Goal: Communication & Community: Participate in discussion

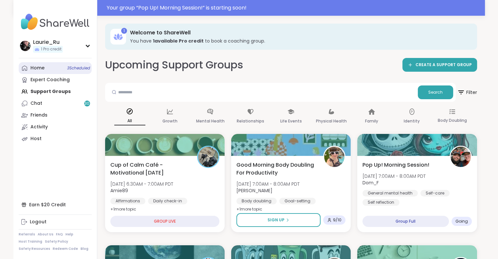
click at [76, 67] on span "3 Scheduled" at bounding box center [78, 67] width 23 height 5
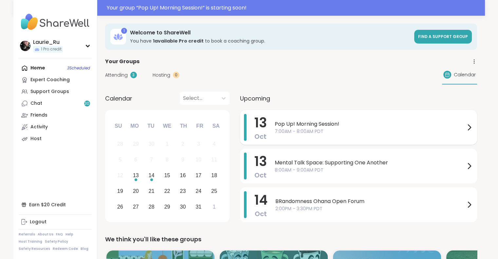
click at [342, 130] on span "7:00AM - 8:00AM PDT" at bounding box center [370, 131] width 191 height 7
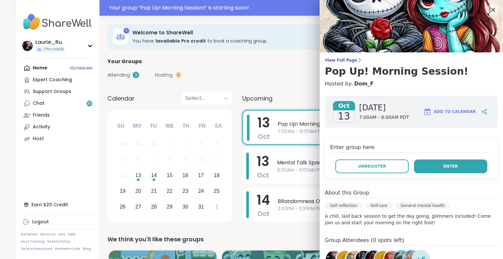
click at [420, 168] on button "Enter" at bounding box center [450, 166] width 73 height 14
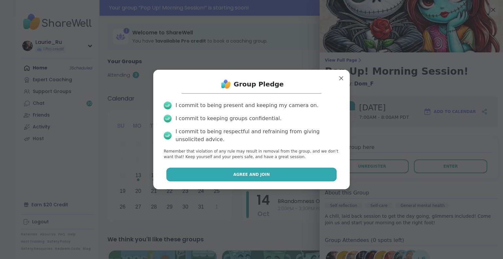
click at [277, 178] on button "Agree and Join" at bounding box center [251, 175] width 171 height 14
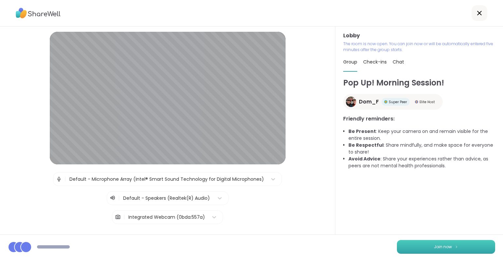
click at [442, 246] on span "Join now" at bounding box center [443, 247] width 18 height 6
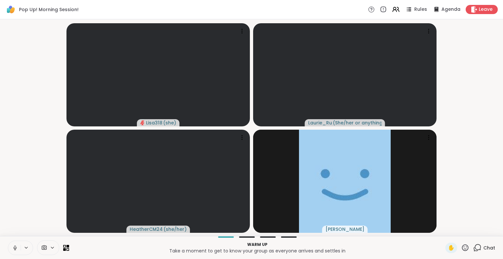
click at [15, 248] on icon at bounding box center [15, 248] width 6 height 6
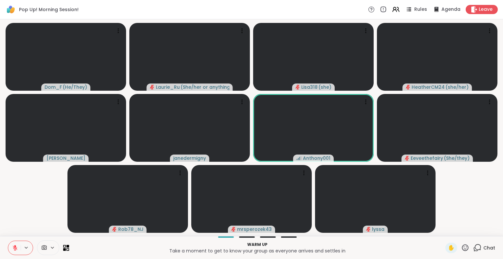
click at [15, 248] on icon at bounding box center [15, 248] width 6 height 6
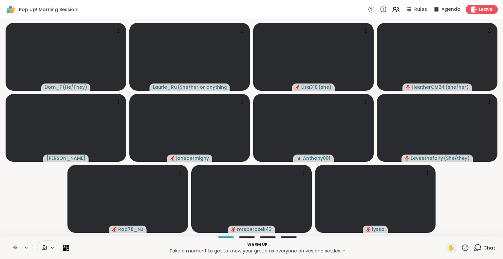
click at [15, 247] on icon at bounding box center [15, 248] width 6 height 6
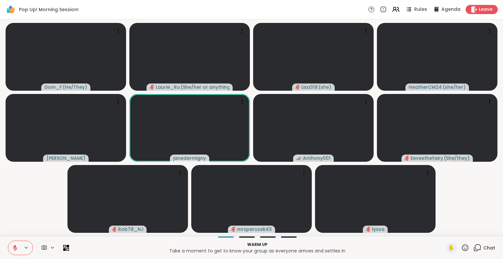
click at [461, 246] on icon at bounding box center [465, 248] width 8 height 8
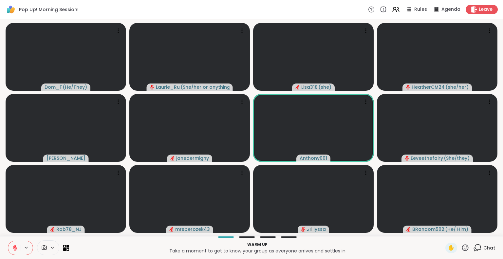
click at [102, 248] on p "Take a moment to get to know your group as everyone arrives and settles in" at bounding box center [257, 250] width 368 height 7
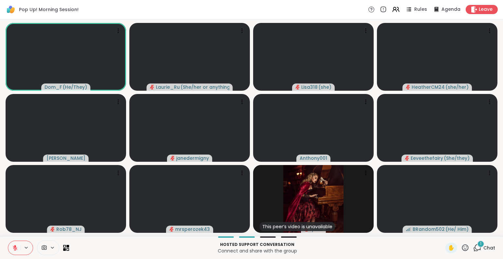
click at [474, 250] on icon at bounding box center [477, 248] width 8 height 8
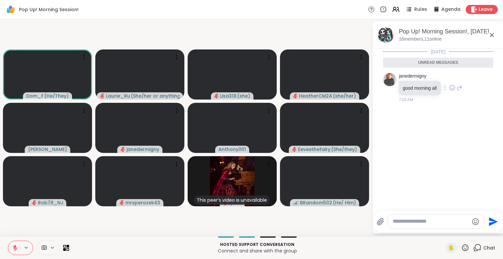
click at [451, 88] on icon at bounding box center [452, 87] width 6 height 7
click at [451, 88] on div at bounding box center [451, 87] width 5 height 3
click at [451, 88] on icon at bounding box center [452, 87] width 6 height 7
click at [439, 78] on div "Select Reaction: Thumbs up" at bounding box center [438, 77] width 6 height 6
click at [455, 104] on div "janedermigny good morning all 1 1 7:06 AM • Edited" at bounding box center [431, 92] width 64 height 39
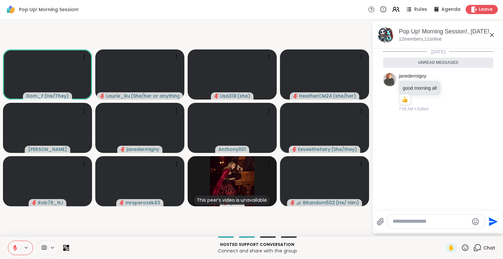
click at [440, 166] on div "Today Unread messages janedermigny good morning all 1 1 7:06 AM • Edited" at bounding box center [438, 127] width 131 height 158
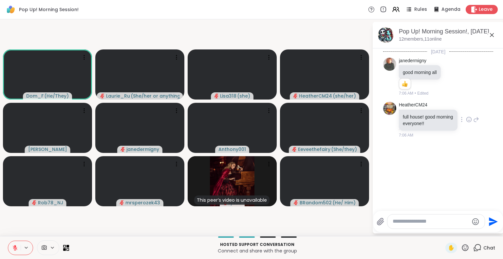
click at [466, 120] on icon at bounding box center [469, 119] width 6 height 7
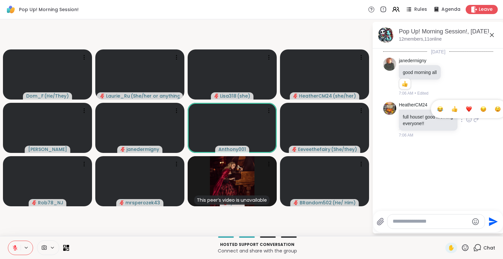
click at [466, 108] on div "Select Reaction: Heart" at bounding box center [469, 109] width 6 height 6
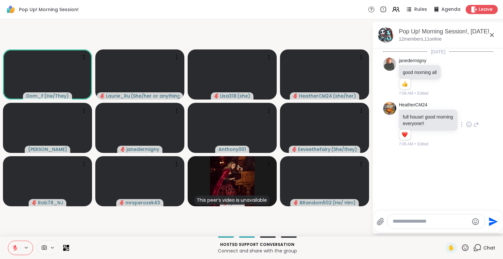
click at [413, 151] on div "Today janedermigny good morning all 1 1 7:06 AM • Edited HeatherCM24 full house…" at bounding box center [438, 127] width 131 height 158
click at [414, 152] on div "Today janedermigny good morning all 1 1 7:06 AM • Edited HeatherCM24 full house…" at bounding box center [438, 127] width 131 height 158
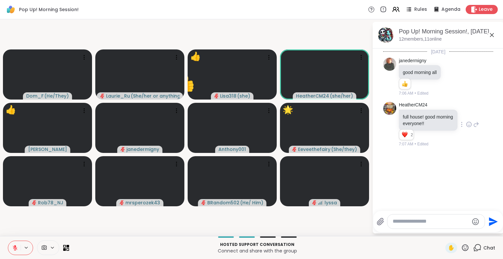
click at [462, 251] on icon at bounding box center [465, 247] width 7 height 7
click at [471, 230] on span "🌟" at bounding box center [474, 231] width 7 height 8
click at [462, 248] on icon at bounding box center [465, 248] width 8 height 8
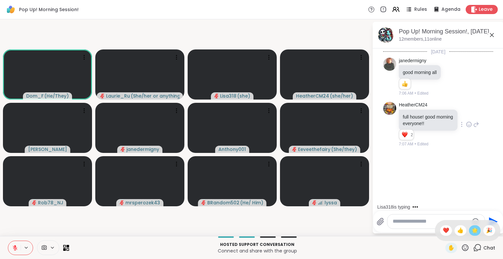
click at [471, 232] on span "🌟" at bounding box center [474, 231] width 7 height 8
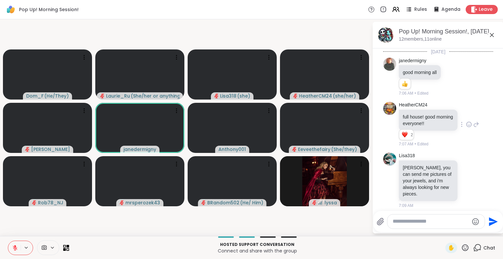
scroll to position [13, 0]
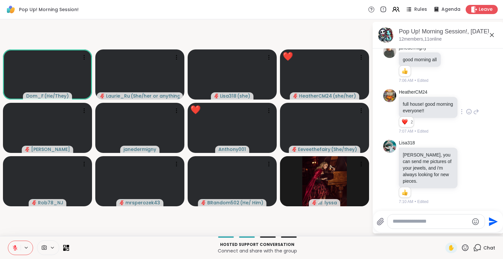
click at [464, 249] on icon at bounding box center [465, 248] width 8 height 8
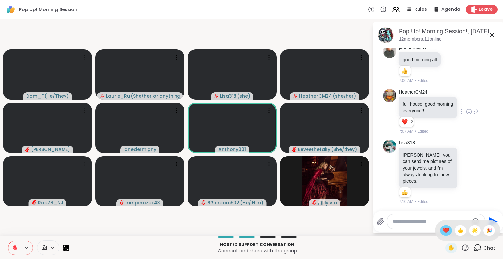
click at [443, 229] on span "❤️" at bounding box center [446, 231] width 7 height 8
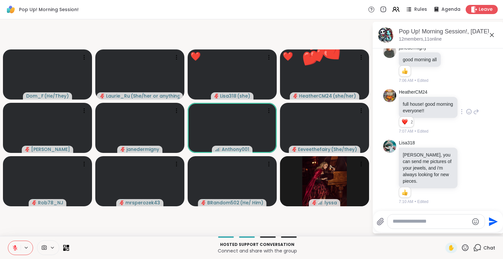
click at [462, 249] on icon at bounding box center [465, 247] width 7 height 7
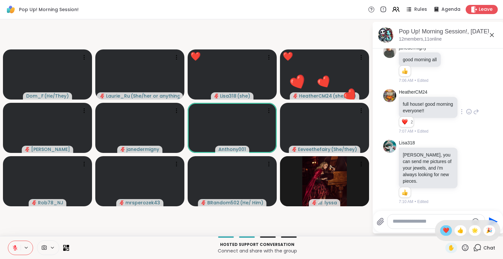
click at [443, 231] on span "❤️" at bounding box center [446, 231] width 7 height 8
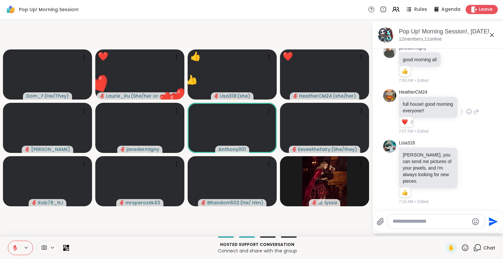
click at [461, 247] on icon at bounding box center [465, 248] width 8 height 8
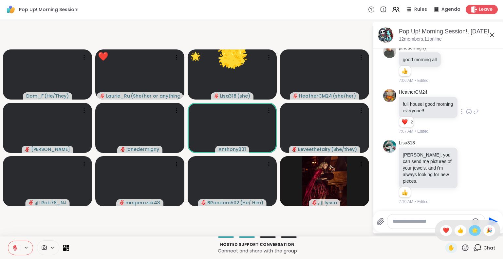
click at [471, 230] on span "🌟" at bounding box center [474, 231] width 7 height 8
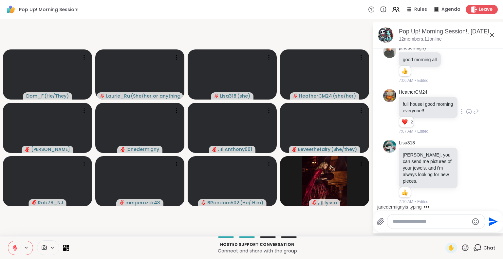
click at [461, 247] on icon at bounding box center [465, 248] width 8 height 8
click at [443, 229] on span "❤️" at bounding box center [446, 231] width 7 height 8
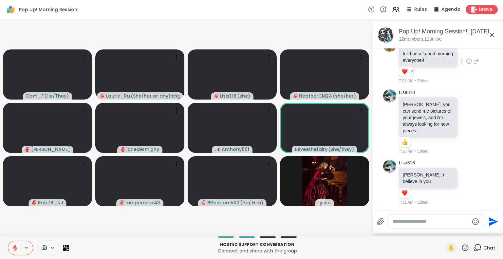
scroll to position [124, 0]
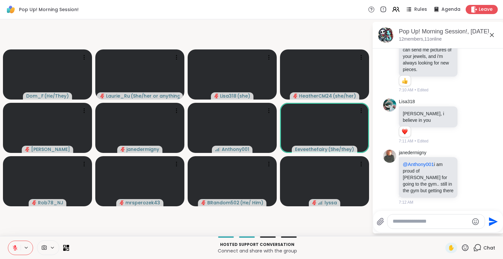
click at [464, 248] on div "✋ Chat" at bounding box center [470, 248] width 50 height 10
click at [462, 247] on icon at bounding box center [465, 247] width 7 height 7
click at [486, 230] on span "🎉" at bounding box center [489, 231] width 7 height 8
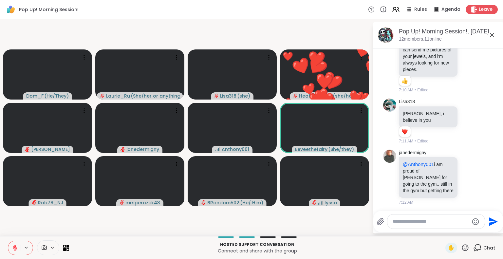
click at [462, 247] on icon at bounding box center [465, 247] width 7 height 7
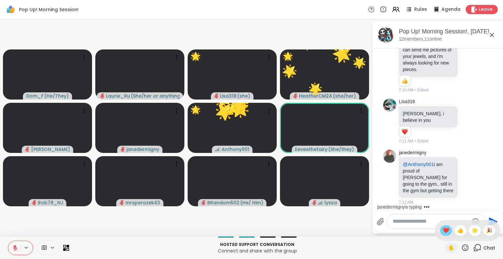
click at [443, 231] on span "❤️" at bounding box center [446, 231] width 7 height 8
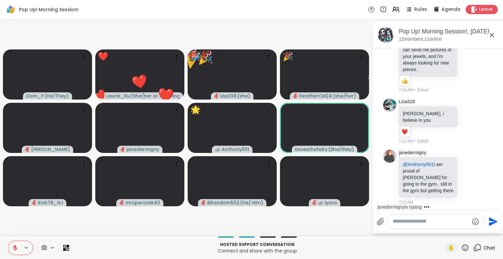
click at [461, 248] on icon at bounding box center [465, 248] width 8 height 8
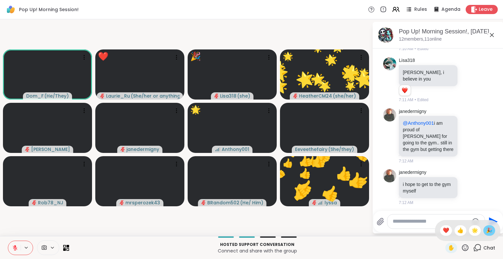
click at [486, 229] on span "🎉" at bounding box center [489, 231] width 7 height 8
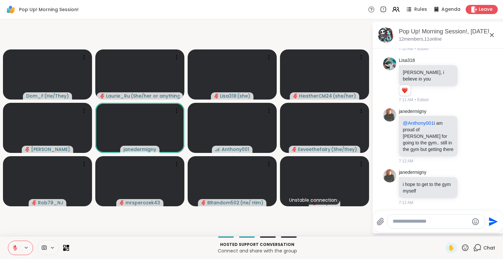
click at [16, 248] on icon at bounding box center [15, 248] width 6 height 6
click at [15, 247] on icon at bounding box center [15, 248] width 6 height 6
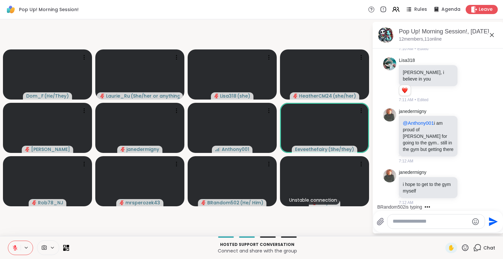
scroll to position [207, 0]
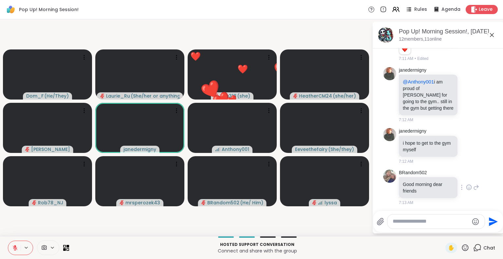
click at [466, 187] on icon at bounding box center [469, 187] width 6 height 7
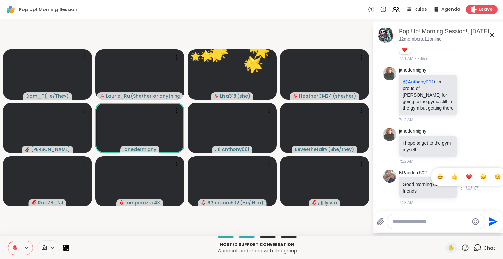
click at [466, 176] on div "Select Reaction: Heart" at bounding box center [469, 177] width 6 height 6
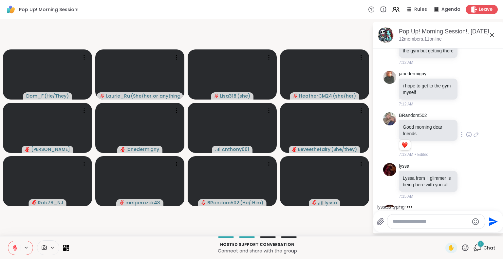
scroll to position [299, 0]
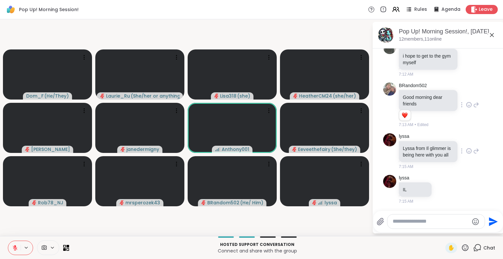
click at [466, 149] on icon at bounding box center [469, 151] width 6 height 7
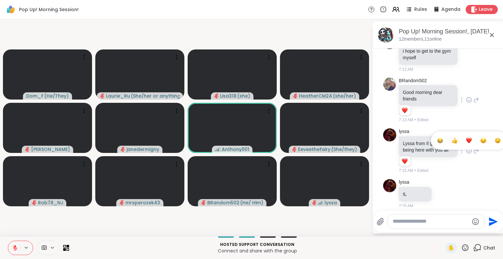
click at [466, 140] on div "Select Reaction: Heart" at bounding box center [469, 140] width 6 height 6
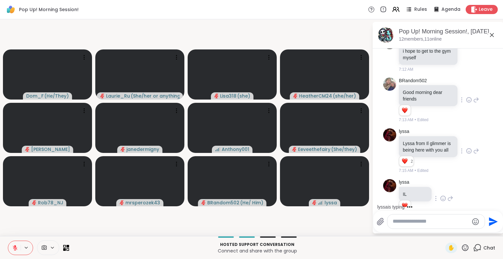
scroll to position [318, 0]
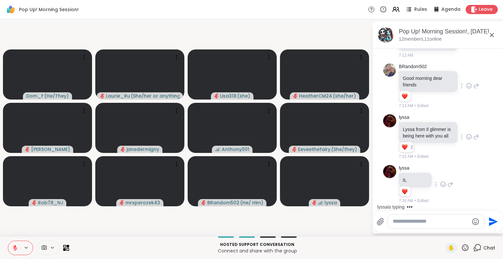
click at [450, 184] on icon at bounding box center [450, 184] width 6 height 8
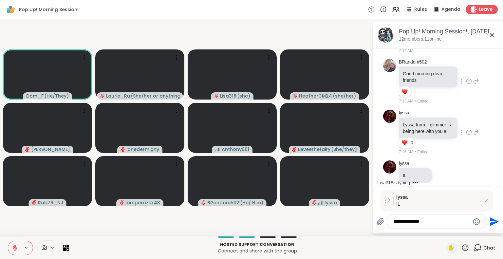
click at [407, 222] on textarea "**********" at bounding box center [431, 221] width 76 height 7
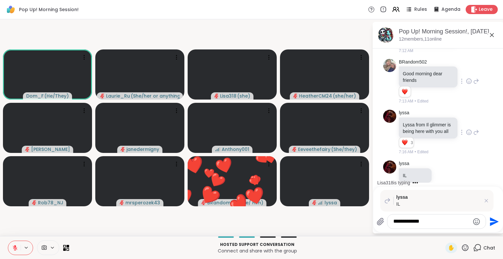
type textarea "**********"
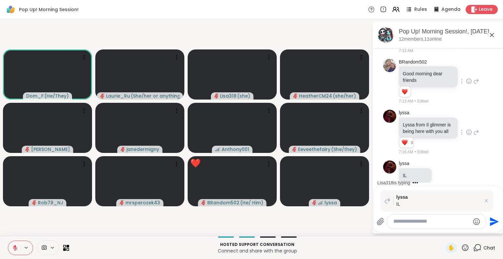
scroll to position [374, 0]
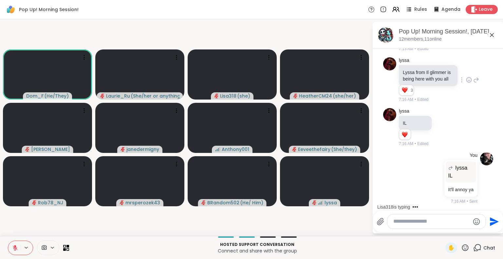
click at [17, 248] on icon at bounding box center [15, 248] width 6 height 6
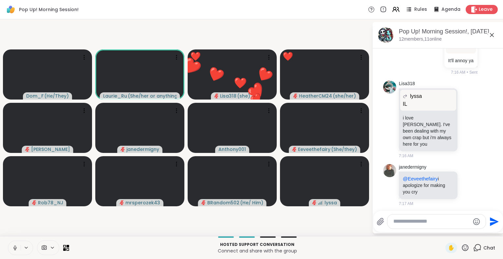
scroll to position [508, 0]
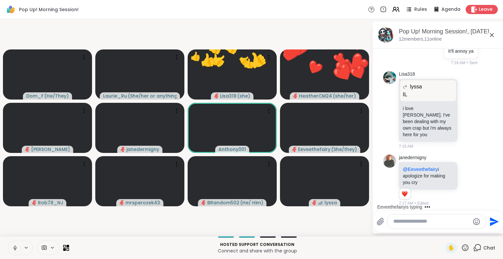
click at [15, 248] on icon at bounding box center [15, 248] width 6 height 6
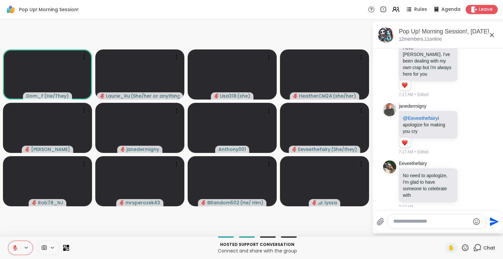
scroll to position [572, 0]
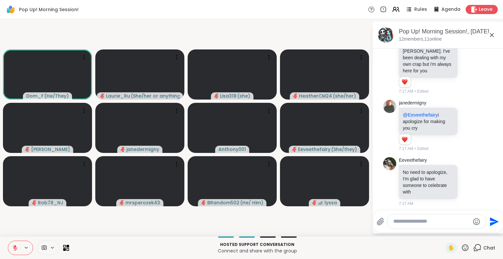
drag, startPoint x: 435, startPoint y: 213, endPoint x: 417, endPoint y: 217, distance: 18.4
click at [417, 217] on div "Send" at bounding box center [438, 221] width 130 height 21
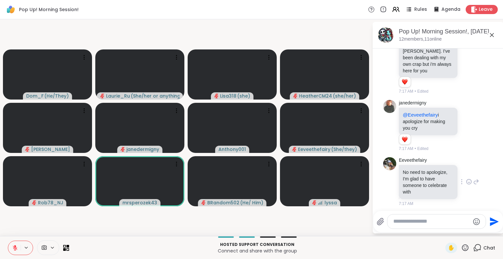
click at [466, 178] on icon at bounding box center [469, 181] width 6 height 7
click at [466, 172] on div "Select Reaction: Heart" at bounding box center [469, 171] width 6 height 6
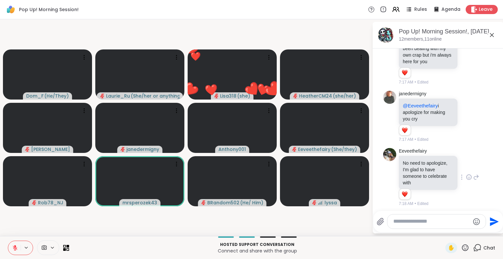
click at [329, 223] on video-player-container "Dom_F ( He/They ) Laurie_Ru ( She/her or anything else ) ❤️ Lisa318 ( she ) ❤️ …" at bounding box center [186, 127] width 364 height 211
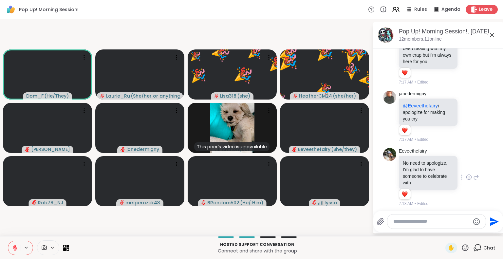
click at [464, 250] on icon at bounding box center [465, 248] width 8 height 8
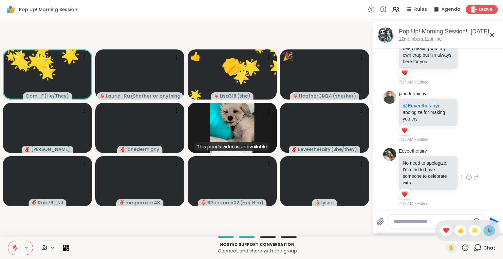
click at [486, 231] on span "🎉" at bounding box center [489, 231] width 7 height 8
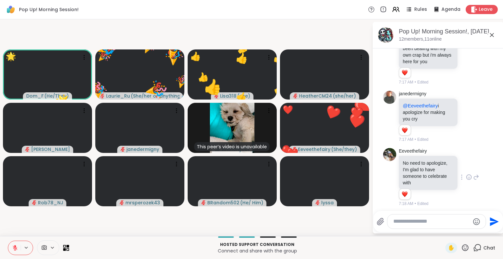
click at [462, 248] on icon at bounding box center [465, 247] width 7 height 7
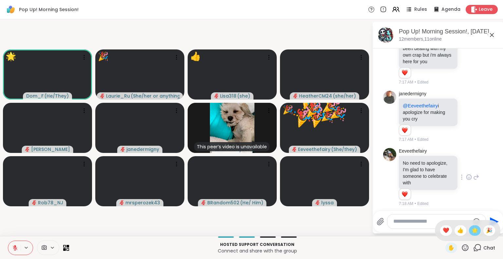
click at [471, 229] on span "🌟" at bounding box center [474, 231] width 7 height 8
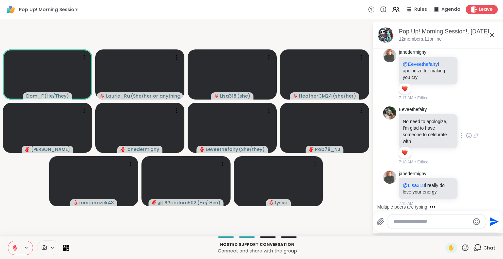
scroll to position [658, 0]
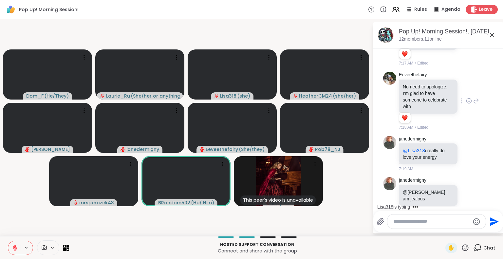
click at [403, 220] on textarea "Type your message" at bounding box center [431, 221] width 76 height 7
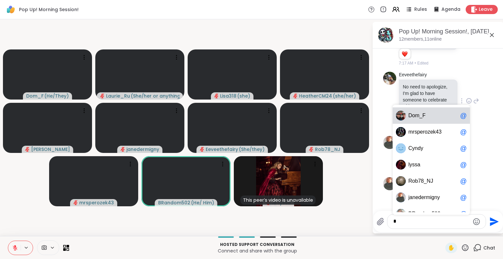
scroll to position [757, 0]
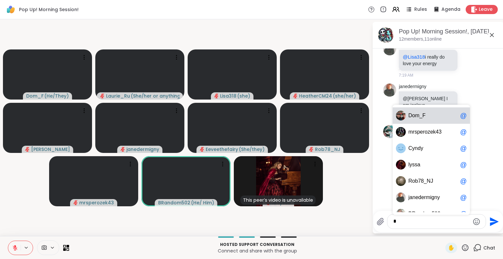
click at [423, 169] on div "l y s s a @" at bounding box center [430, 164] width 77 height 16
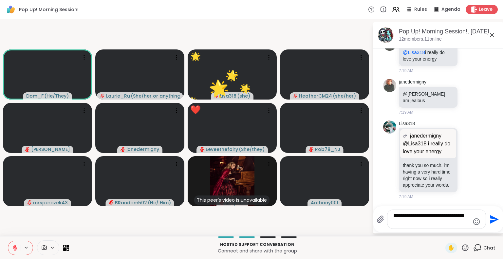
type textarea "**********"
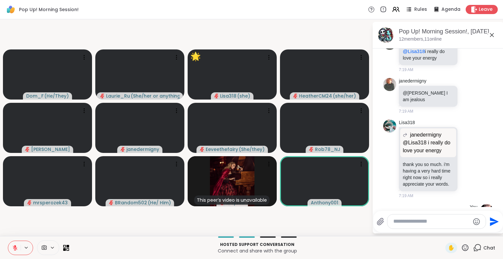
scroll to position [798, 0]
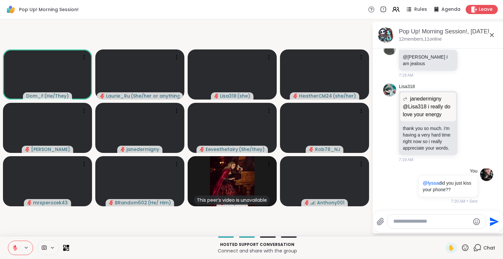
click at [16, 247] on icon at bounding box center [15, 248] width 6 height 6
click at [16, 247] on icon at bounding box center [15, 247] width 2 height 3
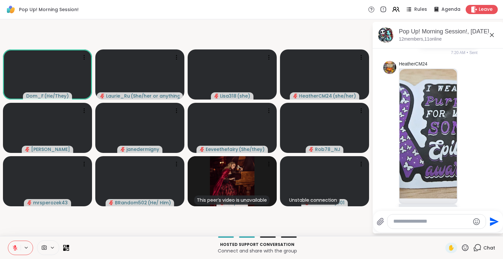
scroll to position [945, 0]
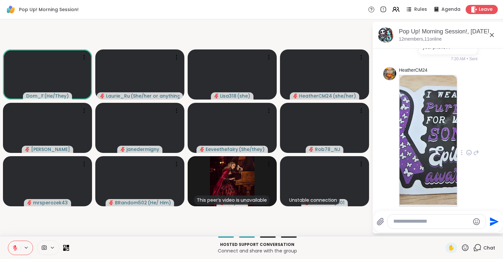
click at [425, 137] on img at bounding box center [427, 139] width 57 height 129
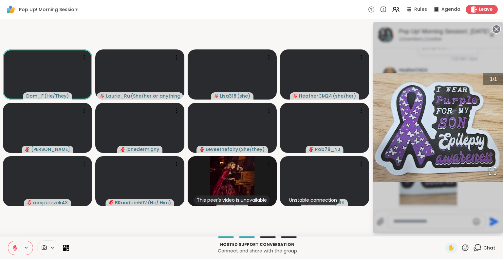
scroll to position [993, 0]
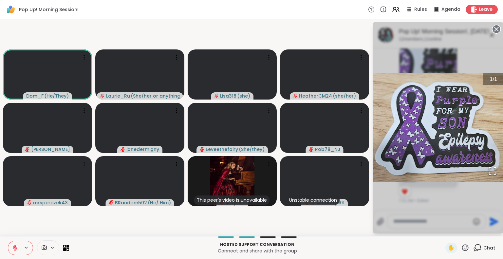
click at [495, 27] on icon at bounding box center [496, 29] width 9 height 9
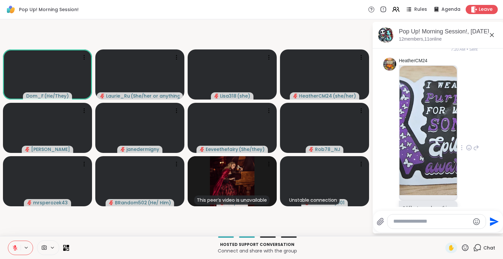
scroll to position [1058, 0]
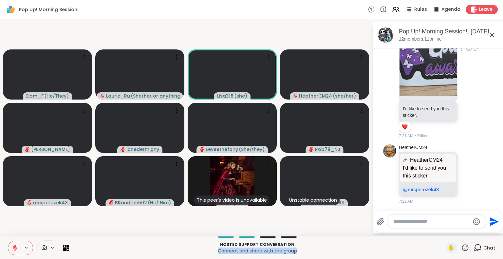
drag, startPoint x: 380, startPoint y: 248, endPoint x: 386, endPoint y: 244, distance: 6.7
click at [386, 244] on div "Hosted support conversation Connect and share with the group" at bounding box center [257, 247] width 368 height 15
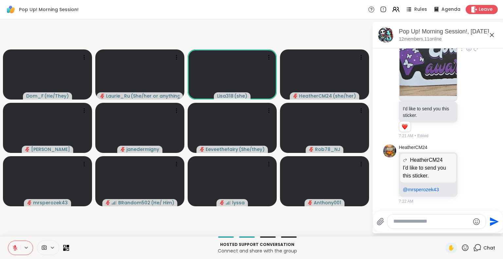
click at [462, 246] on icon at bounding box center [465, 247] width 7 height 7
click at [443, 229] on span "❤️" at bounding box center [446, 231] width 7 height 8
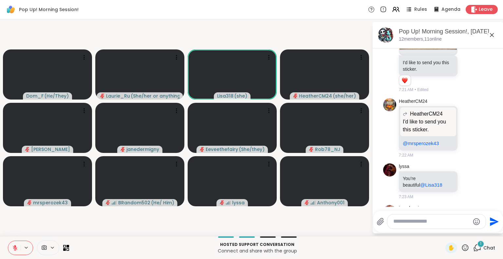
scroll to position [1141, 0]
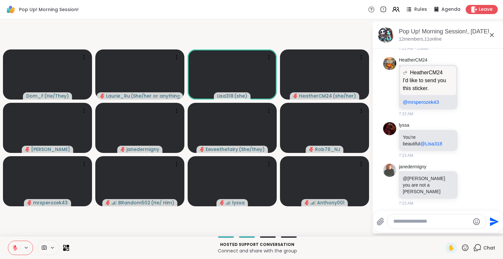
click at [462, 246] on icon at bounding box center [465, 247] width 7 height 7
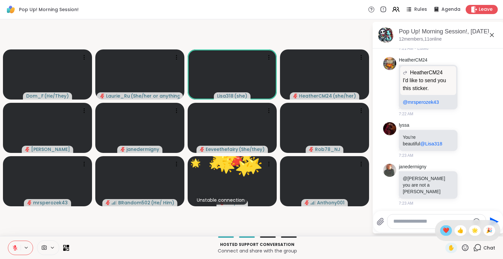
click at [443, 231] on span "❤️" at bounding box center [446, 231] width 7 height 8
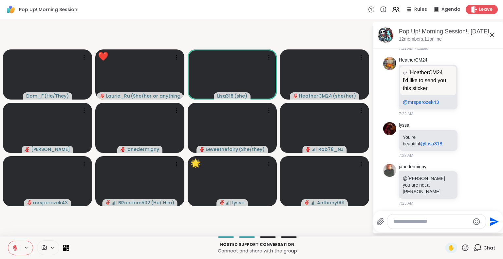
click at [333, 247] on p "Hosted support conversation" at bounding box center [257, 245] width 368 height 6
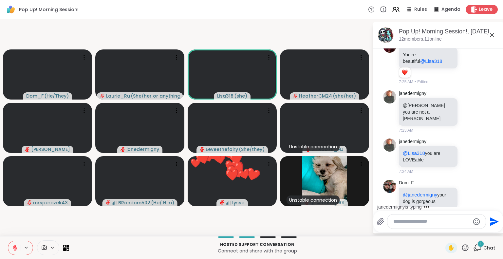
scroll to position [1274, 0]
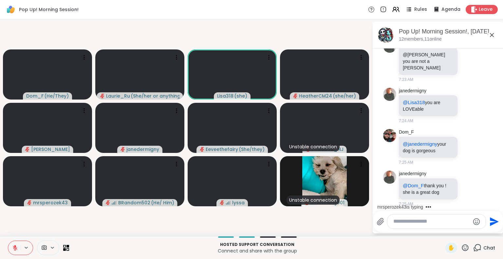
click at [461, 249] on icon at bounding box center [465, 248] width 8 height 8
click at [443, 228] on span "❤️" at bounding box center [446, 231] width 7 height 8
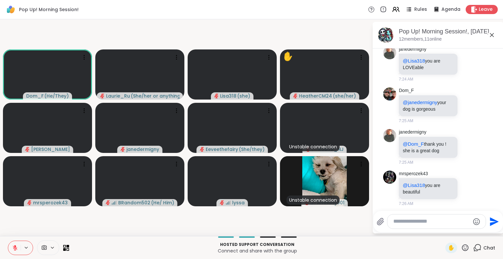
scroll to position [1325, 0]
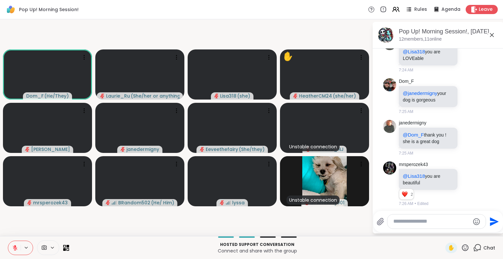
click at [461, 248] on icon at bounding box center [465, 248] width 8 height 8
click at [443, 229] on span "❤️" at bounding box center [446, 231] width 7 height 8
click at [462, 249] on icon at bounding box center [465, 247] width 7 height 7
click at [443, 228] on span "❤️" at bounding box center [446, 231] width 7 height 8
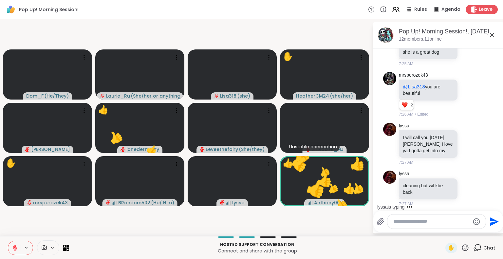
scroll to position [1468, 0]
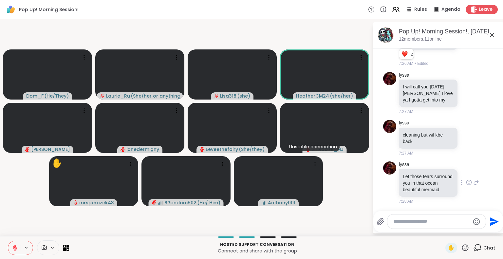
click at [466, 179] on icon at bounding box center [469, 182] width 6 height 7
click at [466, 169] on div "Select Reaction: Heart" at bounding box center [469, 172] width 6 height 6
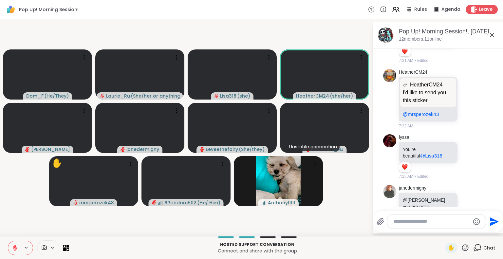
scroll to position [1116, 0]
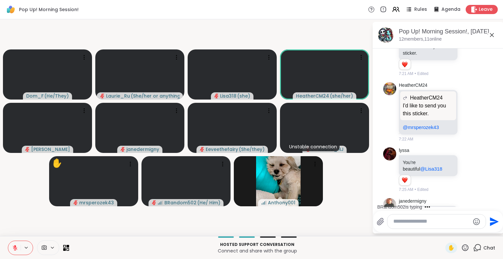
click at [494, 35] on icon at bounding box center [492, 35] width 8 height 8
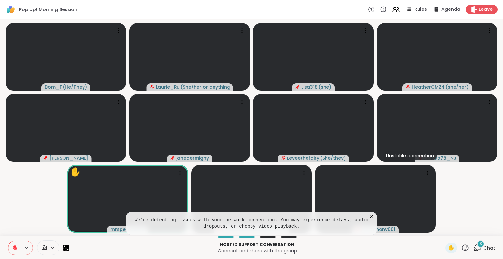
click at [371, 213] on div "We're detecting issues with your network connection. You may experience delays,…" at bounding box center [251, 223] width 251 height 24
click at [373, 216] on icon at bounding box center [371, 216] width 7 height 7
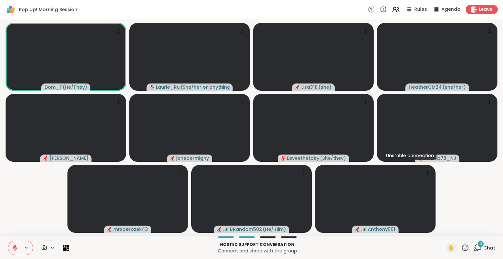
click at [477, 246] on div "6" at bounding box center [480, 243] width 7 height 7
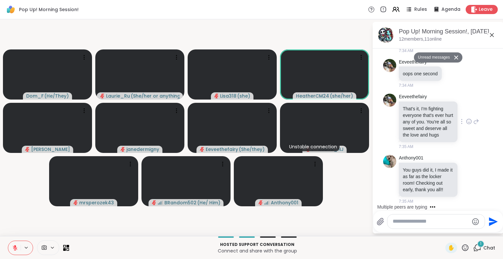
scroll to position [1854, 0]
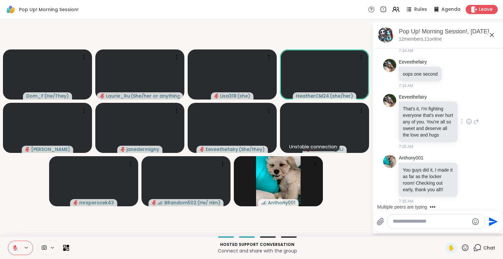
click at [466, 177] on icon at bounding box center [468, 179] width 5 height 5
click at [466, 166] on div "Select Reaction: Heart" at bounding box center [469, 169] width 6 height 6
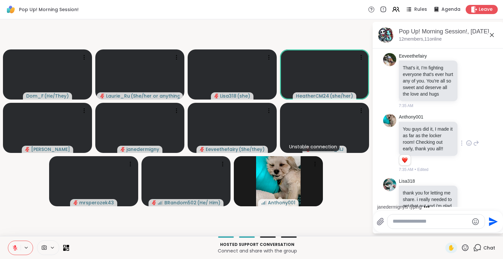
scroll to position [1857, 0]
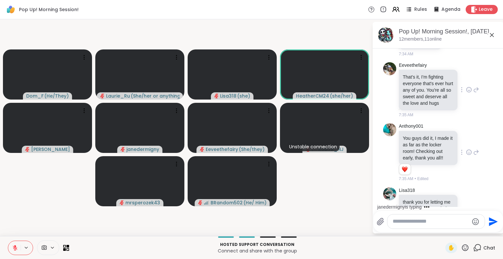
click at [466, 93] on icon at bounding box center [469, 89] width 6 height 7
click at [466, 82] on div "Select Reaction: Heart" at bounding box center [469, 79] width 6 height 6
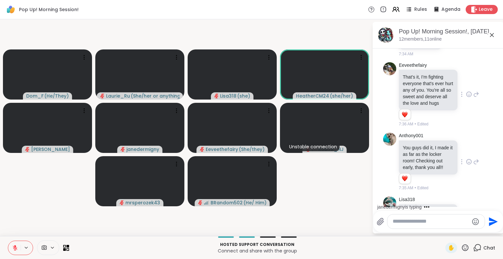
click at [496, 205] on div "janedermigny is typing" at bounding box center [439, 207] width 128 height 10
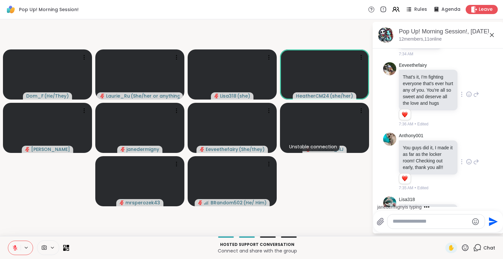
click at [496, 205] on div "janedermigny is typing" at bounding box center [439, 207] width 128 height 10
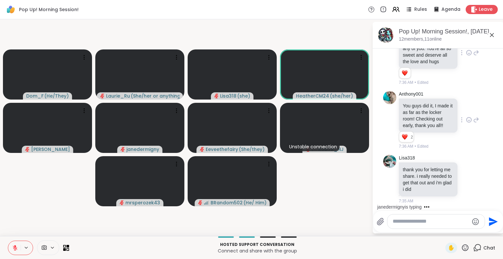
scroll to position [1937, 0]
click at [466, 179] on icon at bounding box center [469, 179] width 6 height 7
click at [466, 167] on div "Select Reaction: Heart" at bounding box center [469, 169] width 6 height 6
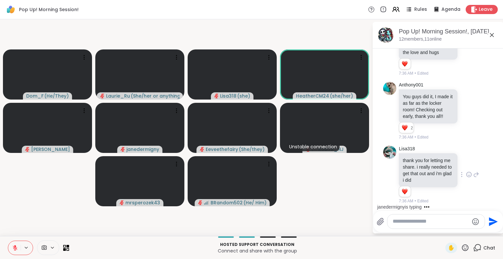
click at [496, 206] on div "janedermigny is typing" at bounding box center [439, 207] width 128 height 10
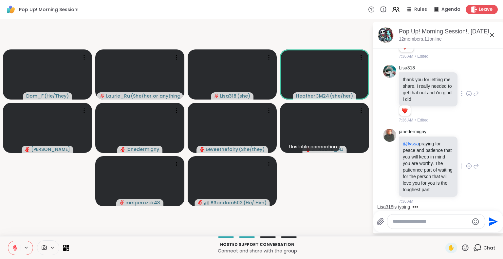
scroll to position [2098, 0]
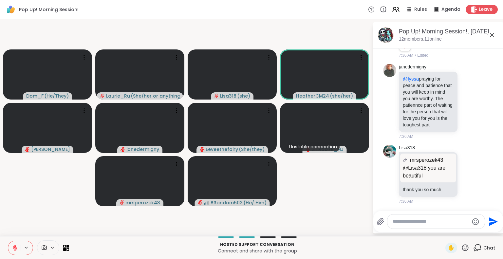
click at [349, 202] on video-player-container "Dom_F ( He/They ) Laurie_Ru ( She/her or anything else ) Lisa318 ( she ) Heathe…" at bounding box center [186, 127] width 364 height 211
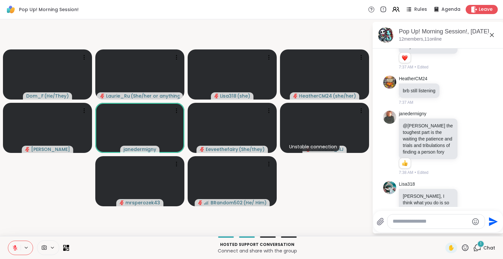
scroll to position [2262, 0]
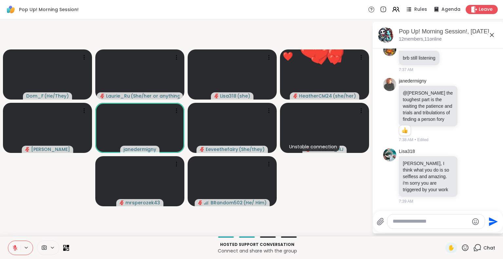
click at [462, 246] on icon at bounding box center [465, 247] width 7 height 7
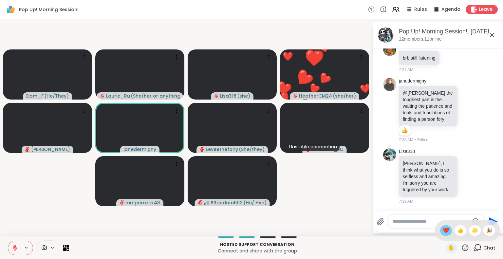
click at [443, 231] on span "❤️" at bounding box center [446, 231] width 7 height 8
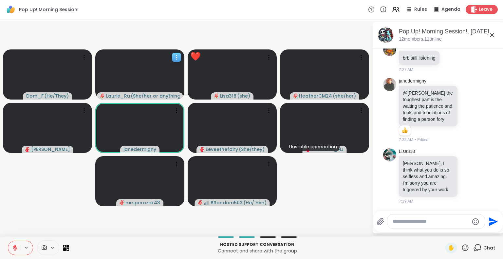
click at [176, 56] on icon at bounding box center [176, 57] width 7 height 7
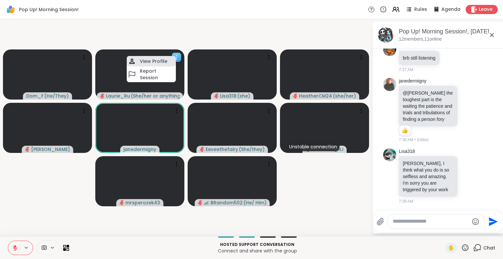
click at [161, 63] on h4 "View Profile" at bounding box center [153, 61] width 27 height 7
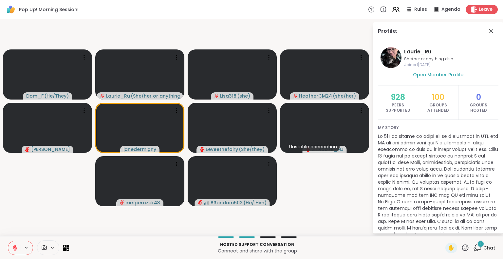
click at [477, 245] on div "1" at bounding box center [480, 243] width 7 height 7
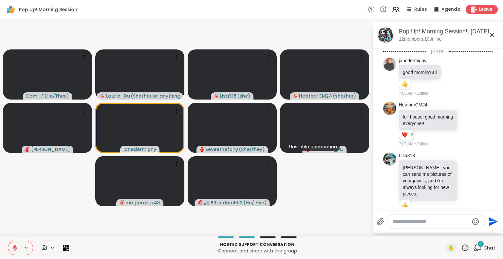
scroll to position [2439, 0]
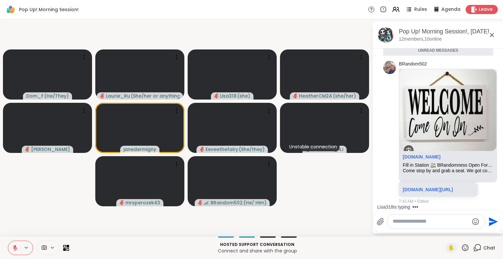
click at [58, 190] on video-player-container "Dom_F ( He/They ) Laurie_Ru ( She/her or anything else ) Lisa318 ( she ) Heathe…" at bounding box center [186, 127] width 364 height 211
click at [60, 188] on video-player-container "Dom_F ( He/They ) Laurie_Ru ( She/her or anything else ) Lisa318 ( she ) Heathe…" at bounding box center [186, 127] width 364 height 211
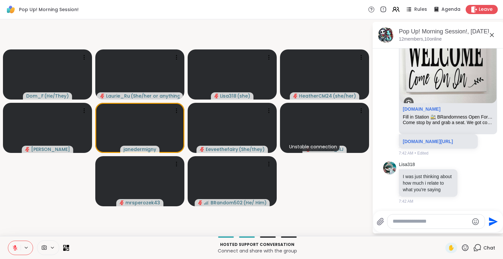
scroll to position [2478, 0]
click at [468, 183] on icon at bounding box center [469, 183] width 2 height 1
click at [466, 169] on div "Select Reaction: Heart" at bounding box center [469, 172] width 6 height 6
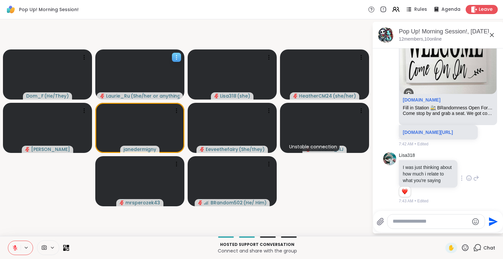
click at [177, 53] on div at bounding box center [176, 57] width 9 height 9
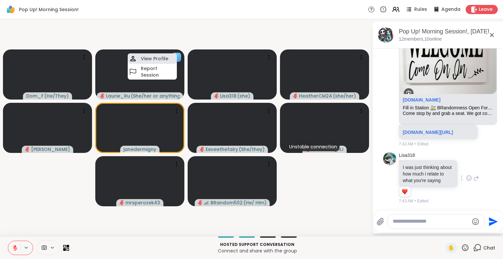
click at [159, 58] on h4 "View Profile" at bounding box center [154, 58] width 27 height 7
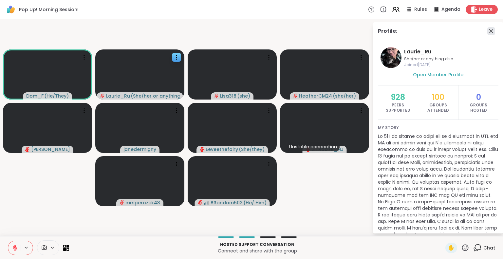
click at [487, 31] on icon at bounding box center [491, 31] width 8 height 8
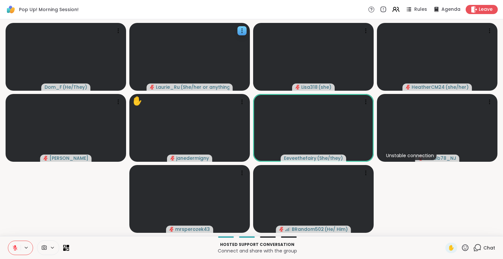
click at [461, 248] on icon at bounding box center [465, 248] width 8 height 8
click at [443, 229] on span "❤️" at bounding box center [446, 231] width 7 height 8
click at [461, 247] on icon at bounding box center [465, 248] width 8 height 8
click at [487, 229] on div "🎉" at bounding box center [489, 230] width 12 height 10
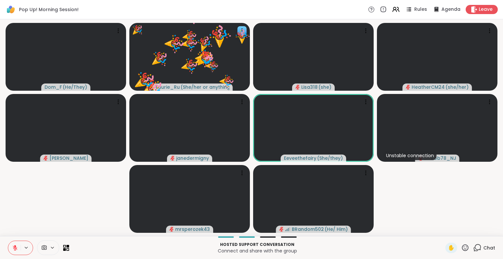
click at [461, 247] on icon at bounding box center [465, 248] width 8 height 8
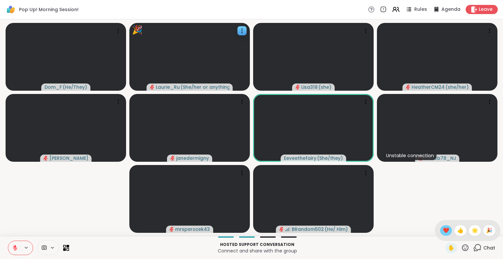
click at [443, 233] on span "❤️" at bounding box center [446, 231] width 7 height 8
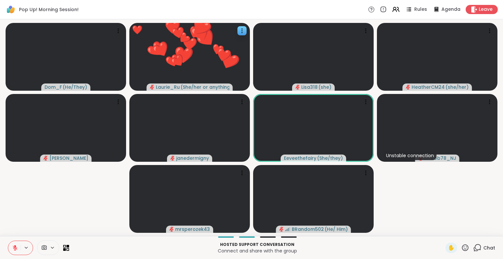
click at [461, 246] on icon at bounding box center [465, 248] width 8 height 8
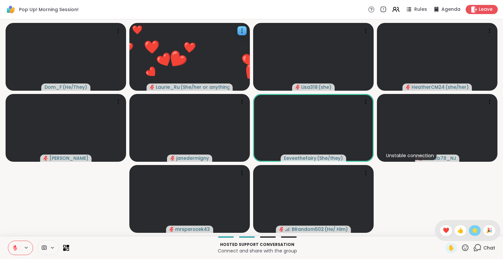
click at [471, 229] on span "🌟" at bounding box center [474, 231] width 7 height 8
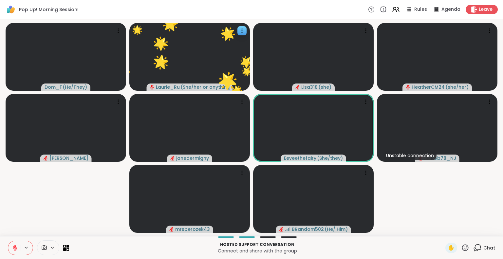
click at [461, 247] on icon at bounding box center [465, 248] width 8 height 8
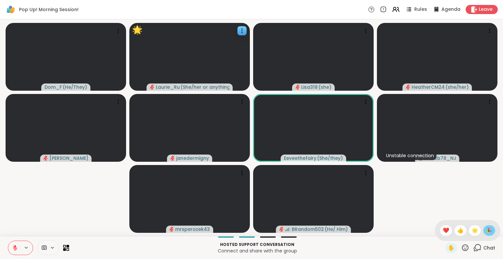
click at [486, 230] on span "🎉" at bounding box center [489, 231] width 7 height 8
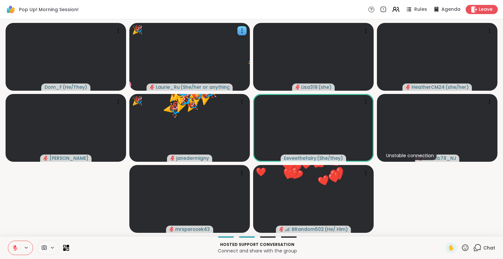
click at [461, 246] on icon at bounding box center [465, 248] width 8 height 8
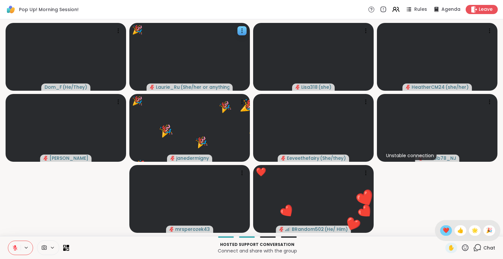
click at [443, 230] on span "❤️" at bounding box center [446, 231] width 7 height 8
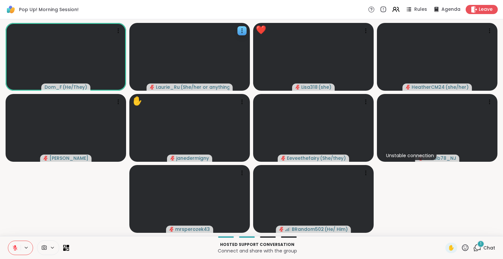
click at [14, 247] on icon at bounding box center [15, 248] width 5 height 5
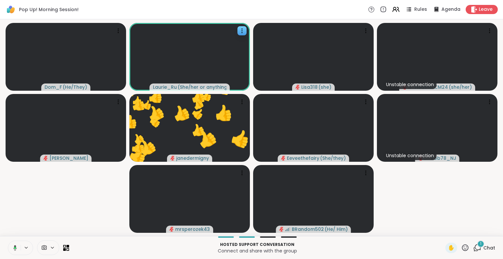
click at [14, 248] on icon at bounding box center [14, 248] width 6 height 6
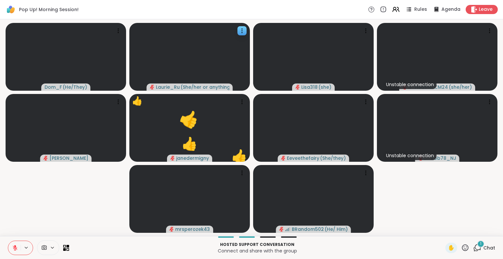
click at [14, 248] on icon at bounding box center [15, 248] width 6 height 6
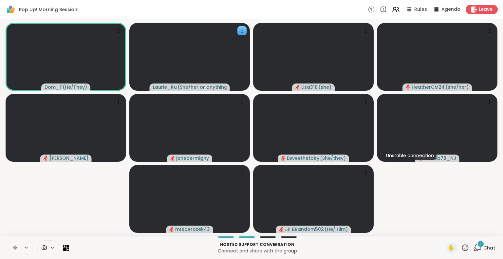
click at [12, 246] on icon at bounding box center [15, 248] width 6 height 6
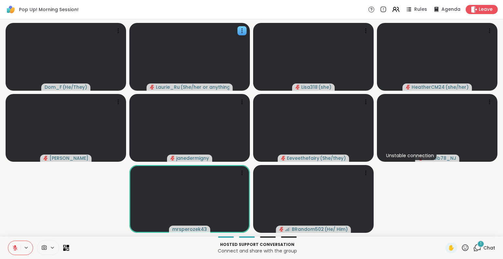
click at [477, 246] on div "1" at bounding box center [480, 243] width 7 height 7
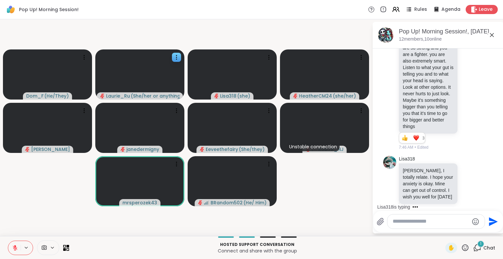
scroll to position [2693, 0]
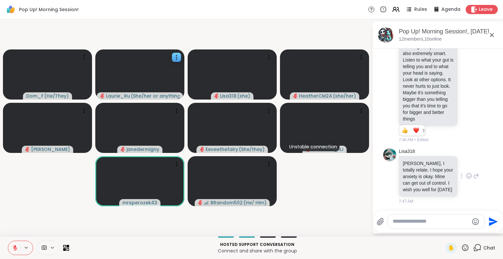
click at [466, 174] on icon at bounding box center [469, 176] width 6 height 7
click at [466, 165] on div "Select Reaction: Heart" at bounding box center [469, 165] width 6 height 6
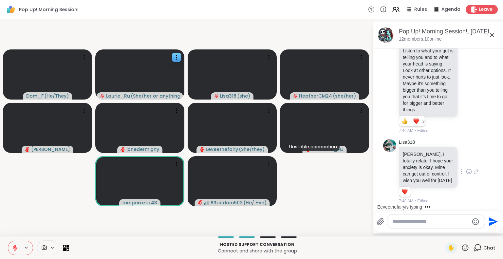
click at [474, 171] on icon at bounding box center [476, 171] width 5 height 5
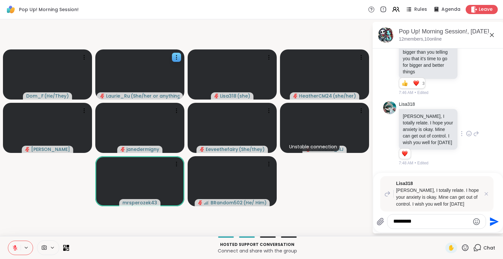
type textarea "**********"
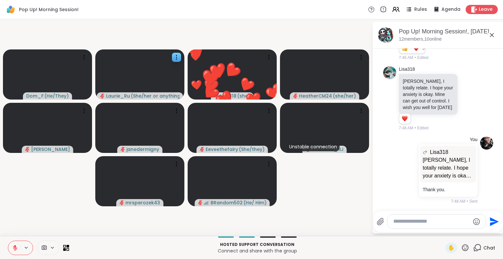
scroll to position [2775, 0]
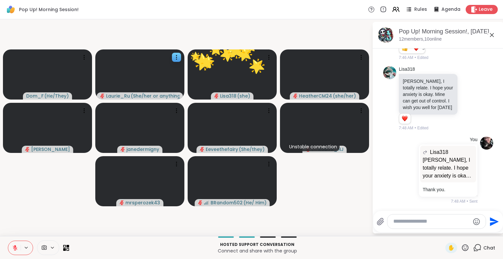
click at [408, 222] on textarea "Type your message" at bounding box center [431, 221] width 76 height 7
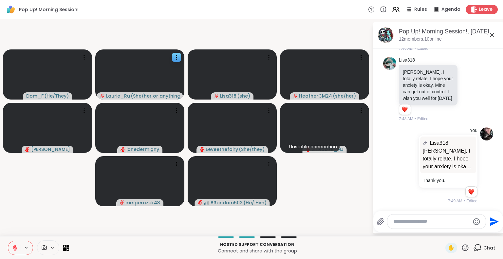
scroll to position [2785, 0]
click at [461, 247] on icon at bounding box center [465, 248] width 8 height 8
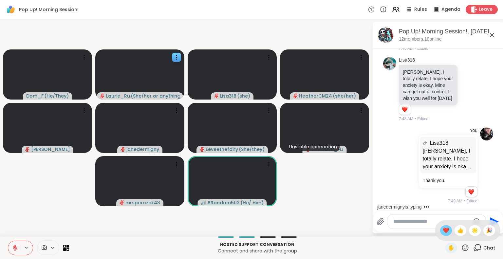
click at [443, 232] on span "❤️" at bounding box center [446, 231] width 7 height 8
click at [464, 247] on icon at bounding box center [465, 248] width 8 height 8
click at [443, 230] on span "❤️" at bounding box center [446, 231] width 7 height 8
click at [461, 248] on icon at bounding box center [465, 248] width 8 height 8
click at [471, 229] on span "🌟" at bounding box center [474, 231] width 7 height 8
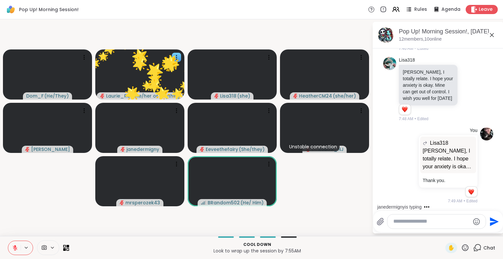
click at [462, 247] on icon at bounding box center [465, 247] width 7 height 7
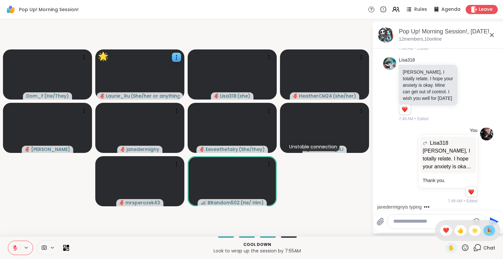
click at [486, 229] on span "🎉" at bounding box center [489, 231] width 7 height 8
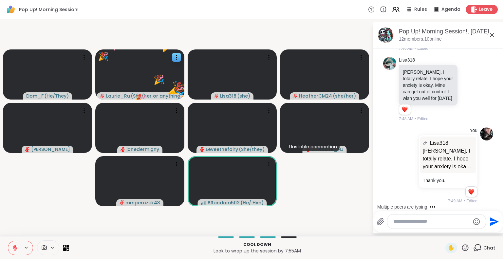
click at [461, 246] on icon at bounding box center [465, 248] width 8 height 8
click at [443, 232] on span "❤️" at bounding box center [446, 231] width 7 height 8
click at [463, 248] on icon at bounding box center [465, 248] width 8 height 8
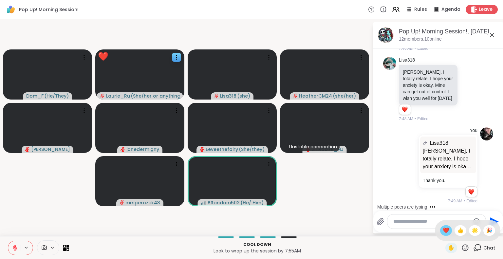
click at [443, 234] on span "❤️" at bounding box center [446, 231] width 7 height 8
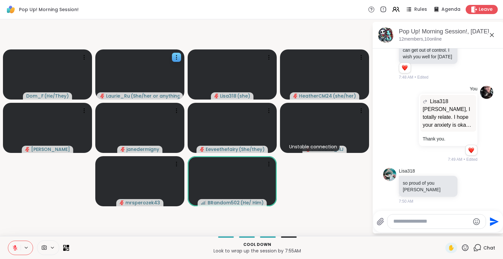
click at [461, 246] on icon at bounding box center [465, 248] width 8 height 8
click at [443, 231] on span "❤️" at bounding box center [446, 231] width 7 height 8
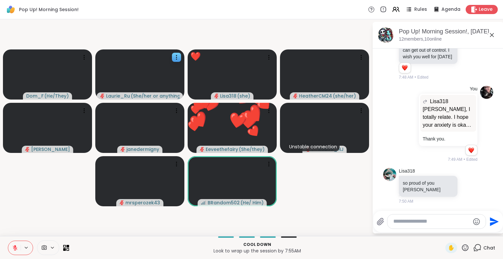
click at [398, 222] on textarea "Type your message" at bounding box center [431, 221] width 76 height 7
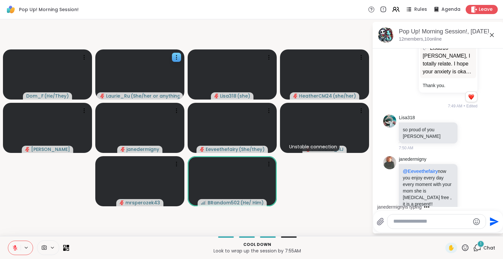
scroll to position [2893, 0]
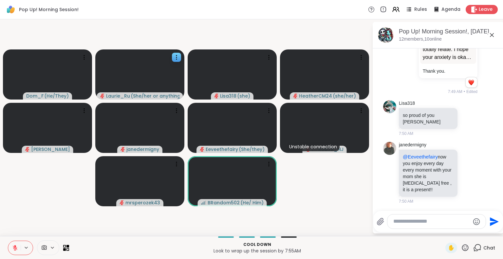
click at [401, 247] on p "Look to wrap up the session by 7:55AM" at bounding box center [257, 250] width 368 height 7
click at [398, 223] on textarea "Type your message" at bounding box center [431, 221] width 76 height 7
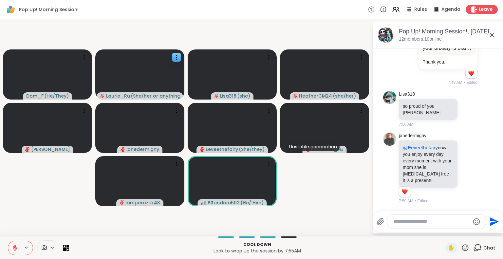
scroll to position [2903, 0]
click at [342, 245] on p "Cool down" at bounding box center [257, 245] width 368 height 6
click at [461, 250] on icon at bounding box center [465, 248] width 8 height 8
click at [443, 230] on span "❤️" at bounding box center [446, 231] width 7 height 8
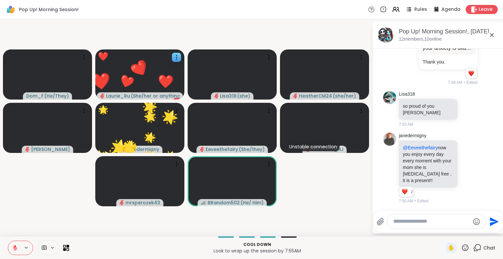
click at [411, 228] on div at bounding box center [436, 221] width 98 height 14
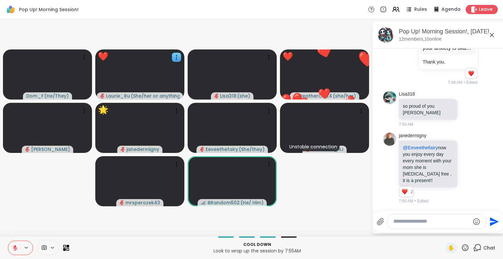
click at [461, 248] on icon at bounding box center [465, 248] width 8 height 8
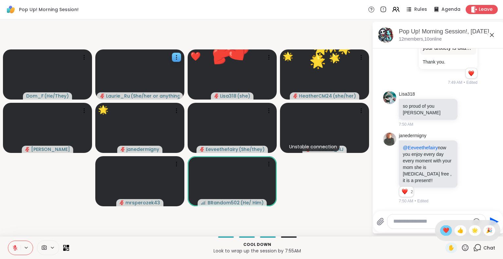
click at [443, 233] on span "❤️" at bounding box center [446, 231] width 7 height 8
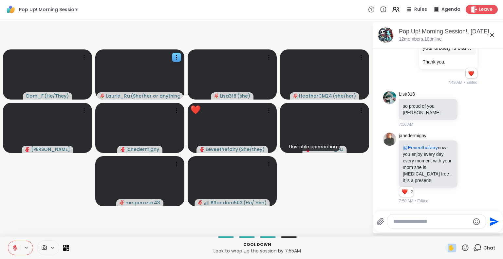
drag, startPoint x: 404, startPoint y: 248, endPoint x: 461, endPoint y: 247, distance: 57.3
click at [461, 247] on div "Cool down Look to wrap up the session by 7:55AM ✋ Chat" at bounding box center [251, 247] width 503 height 23
click at [461, 247] on icon at bounding box center [465, 248] width 8 height 8
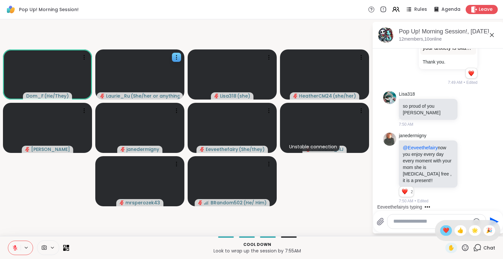
click at [443, 230] on span "❤️" at bounding box center [446, 231] width 7 height 8
click at [381, 236] on div "Dom_F ( He/They ) Laurie_Ru ( She/her or anything else ) Lisa318 ( she ) Heathe…" at bounding box center [251, 127] width 503 height 217
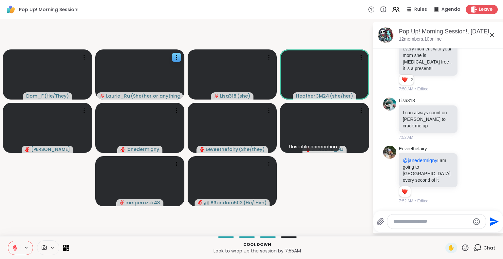
scroll to position [3049, 0]
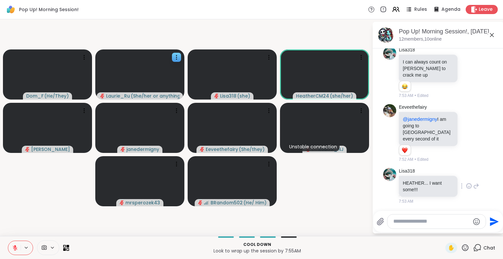
click at [473, 190] on icon at bounding box center [476, 186] width 6 height 8
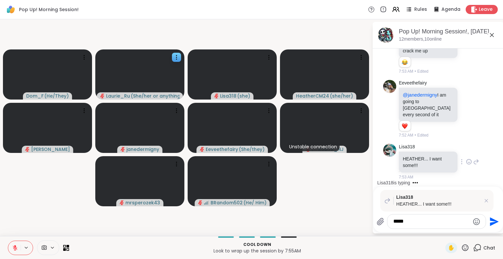
scroll to position [3059, 0]
type textarea "********"
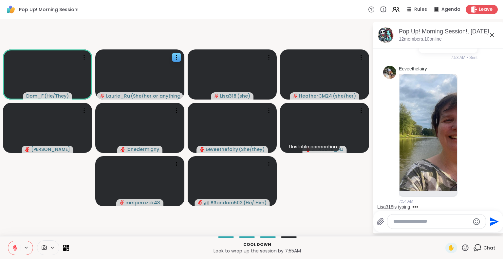
scroll to position [3348, 0]
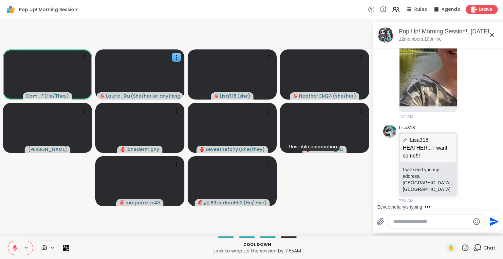
click at [500, 47] on html "Pop Up! Morning Session! Rules Agenda Leave Dom_F ( He/They ) Laurie_Ru ( She/h…" at bounding box center [251, 129] width 503 height 259
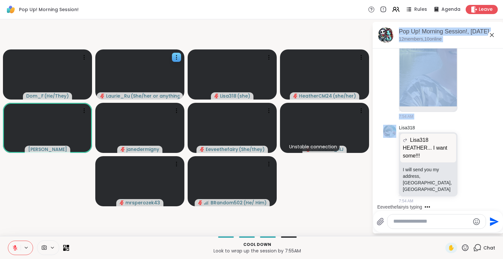
drag, startPoint x: 500, startPoint y: 47, endPoint x: 495, endPoint y: 50, distance: 5.7
click at [495, 50] on html "Pop Up! Morning Session! Rules Agenda Leave Dom_F ( He/They ) Laurie_Ru ( She/h…" at bounding box center [251, 129] width 503 height 259
click at [456, 111] on div "Eeveethefairy 7:54 AM" at bounding box center [439, 50] width 80 height 138
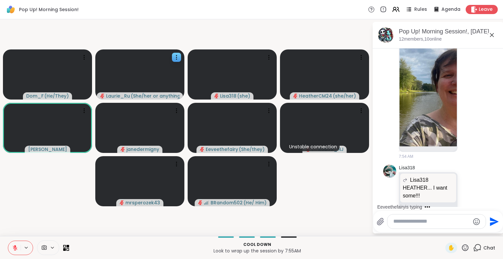
scroll to position [3265, 0]
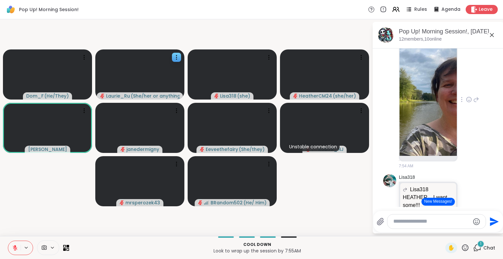
click at [464, 150] on div "Eeveethefairy 7:54 AM" at bounding box center [439, 99] width 80 height 138
click at [466, 103] on icon at bounding box center [469, 99] width 6 height 7
click at [466, 92] on div "Select Reaction: Heart" at bounding box center [469, 89] width 6 height 6
click at [431, 137] on img at bounding box center [427, 97] width 57 height 117
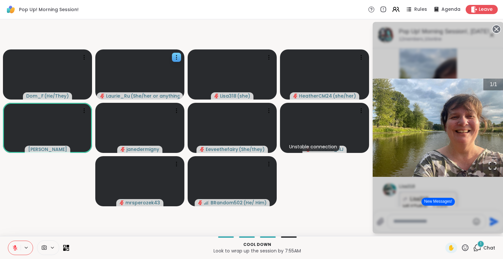
click at [496, 28] on icon at bounding box center [496, 29] width 9 height 9
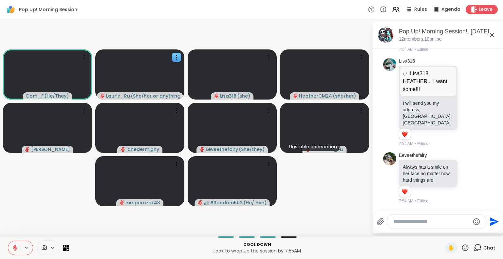
scroll to position [3424, 0]
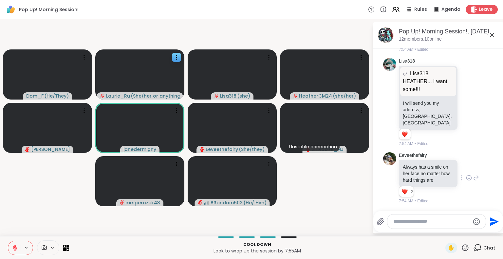
click at [466, 178] on icon at bounding box center [469, 177] width 6 height 7
click at [466, 169] on div "Select Reaction: Heart" at bounding box center [469, 167] width 6 height 6
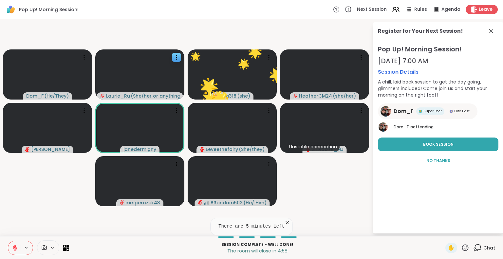
click at [461, 247] on icon at bounding box center [465, 248] width 8 height 8
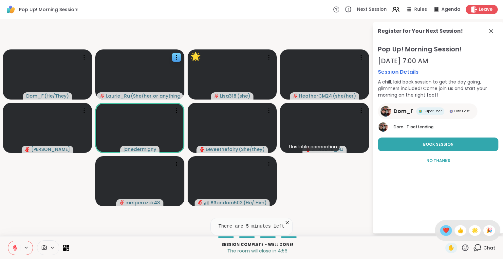
click at [443, 230] on span "❤️" at bounding box center [446, 231] width 7 height 8
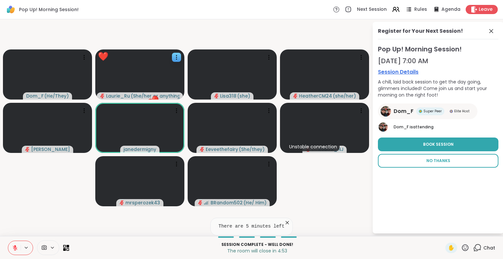
click at [439, 160] on span "No Thanks" at bounding box center [438, 161] width 24 height 6
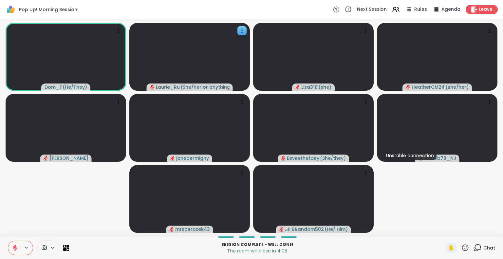
click at [424, 191] on video-player-container "Dom_F ( He/They ) Laurie_Ru ( She/her or anything else ) Lisa318 ( she ) Heathe…" at bounding box center [251, 127] width 495 height 211
drag, startPoint x: 424, startPoint y: 191, endPoint x: 431, endPoint y: 203, distance: 13.2
click at [431, 203] on video-player-container "Dom_F ( He/They ) Laurie_Ru ( She/her or anything else ) Lisa318 ( she ) Heathe…" at bounding box center [251, 127] width 495 height 211
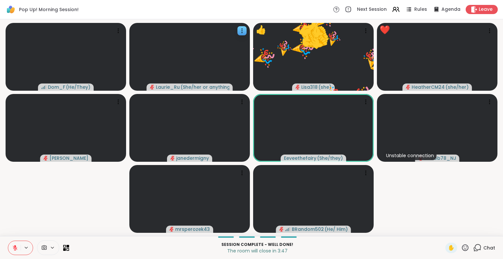
click at [461, 246] on icon at bounding box center [465, 248] width 8 height 8
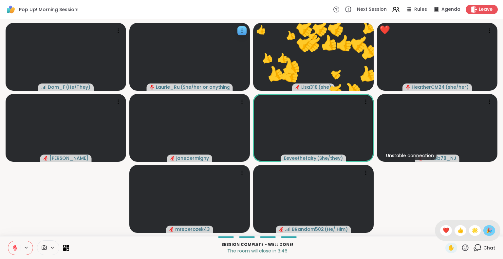
click at [486, 230] on span "🎉" at bounding box center [489, 231] width 7 height 8
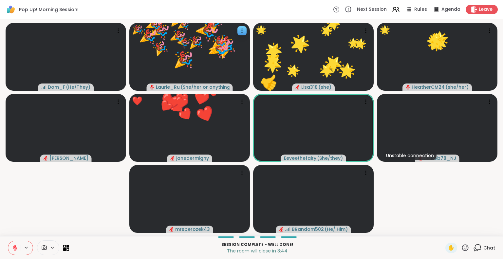
click at [461, 247] on icon at bounding box center [465, 248] width 8 height 8
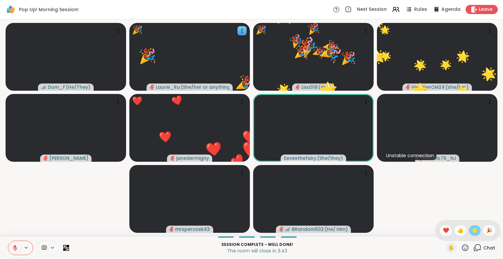
click at [471, 231] on span "🌟" at bounding box center [474, 231] width 7 height 8
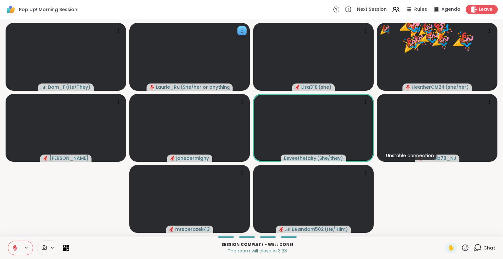
click at [461, 248] on icon at bounding box center [465, 248] width 8 height 8
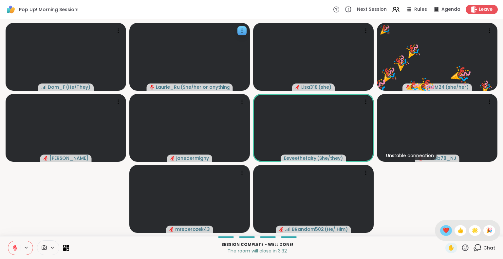
click at [443, 230] on span "❤️" at bounding box center [446, 231] width 7 height 8
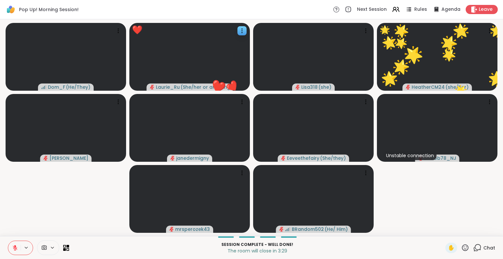
click at [454, 221] on video-player-container "Dom_F ( He/They ) ❤️ Laurie_Ru ( She/her or anything else ) ❤️ ❤️ ❤️ ❤️ ❤️ ❤️ ❤…" at bounding box center [251, 127] width 495 height 211
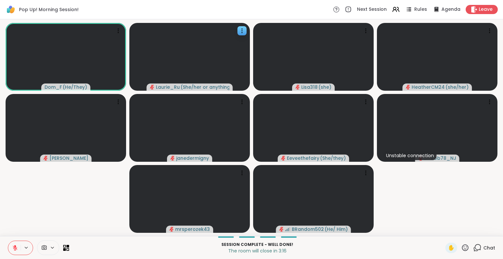
click at [15, 247] on icon at bounding box center [15, 246] width 2 height 3
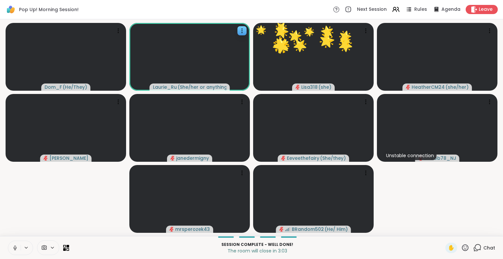
click at [15, 247] on icon at bounding box center [15, 248] width 6 height 6
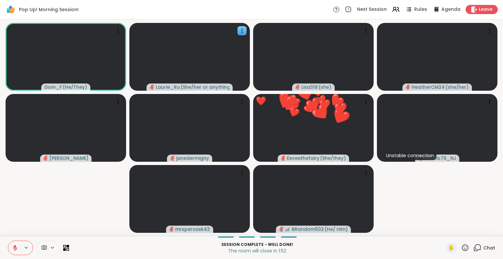
click at [461, 247] on icon at bounding box center [465, 248] width 8 height 8
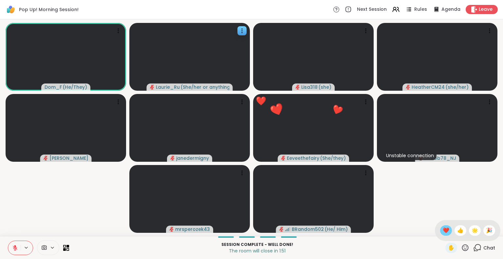
click at [443, 231] on span "❤️" at bounding box center [446, 231] width 7 height 8
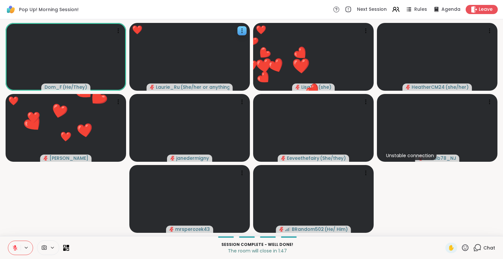
click at [477, 247] on div "Chat" at bounding box center [484, 248] width 22 height 10
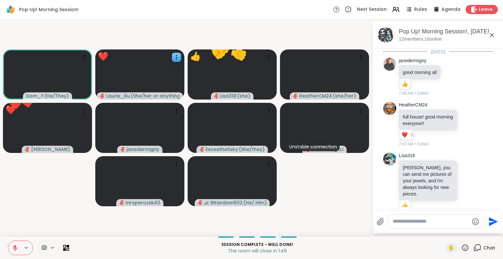
scroll to position [3436, 0]
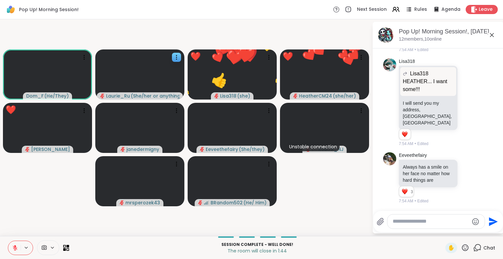
click at [421, 222] on textarea "Type your message" at bounding box center [430, 221] width 76 height 7
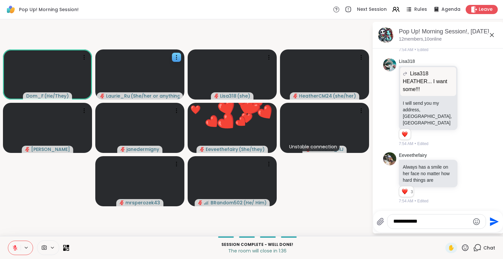
type textarea "**********"
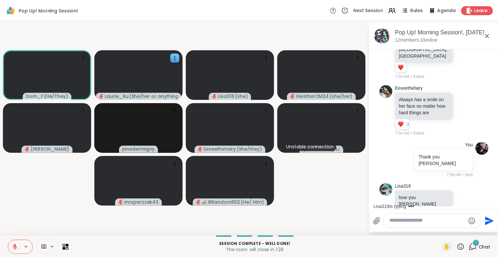
scroll to position [3505, 0]
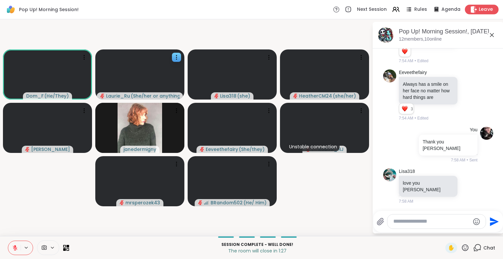
click at [479, 9] on span "Leave" at bounding box center [486, 9] width 14 height 7
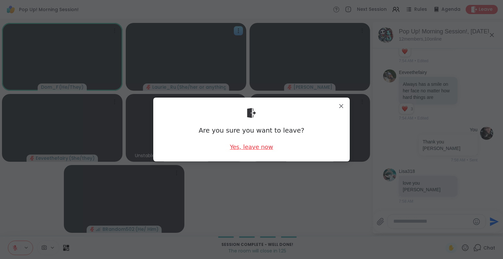
click at [240, 149] on div "Yes, leave now" at bounding box center [251, 147] width 43 height 8
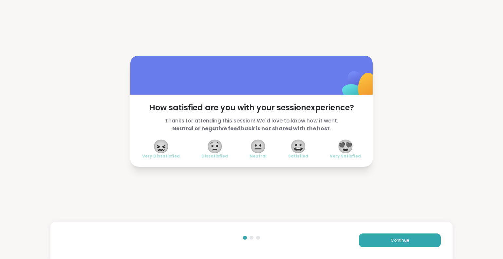
click at [345, 144] on span "😍" at bounding box center [345, 146] width 16 height 12
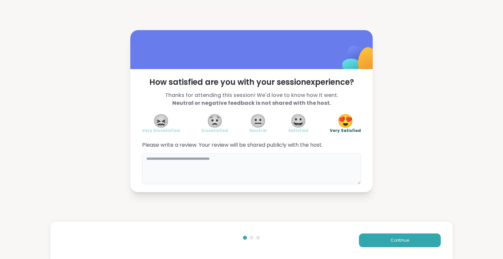
click at [206, 164] on textarea at bounding box center [251, 168] width 219 height 31
click at [196, 155] on textarea "**********" at bounding box center [251, 168] width 219 height 31
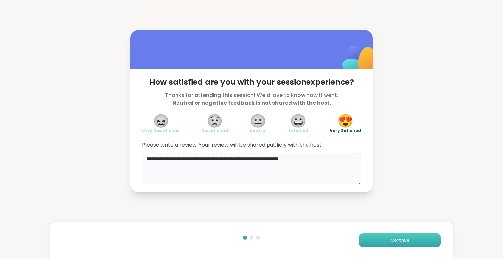
type textarea "**********"
click at [384, 238] on button "Continue" at bounding box center [400, 240] width 82 height 14
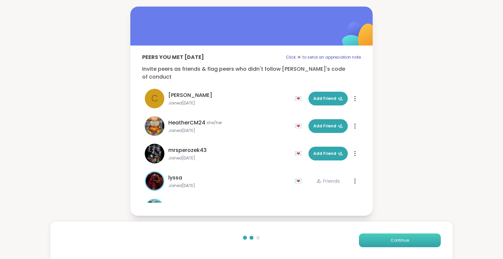
click at [384, 238] on button "Continue" at bounding box center [400, 240] width 82 height 14
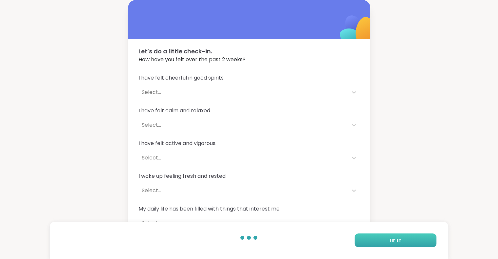
click at [384, 238] on button "Finish" at bounding box center [396, 240] width 82 height 14
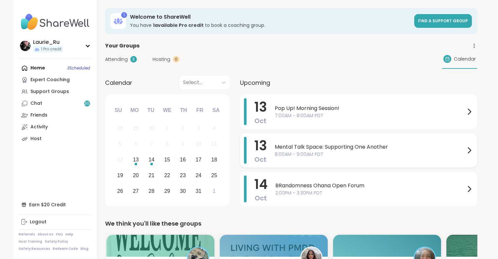
click at [344, 147] on span "Mental Talk Space: Supporting One Another" at bounding box center [370, 147] width 191 height 8
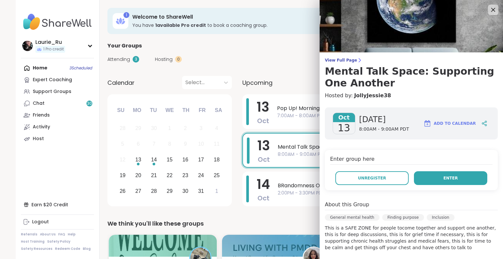
click at [431, 179] on button "Enter" at bounding box center [450, 178] width 73 height 14
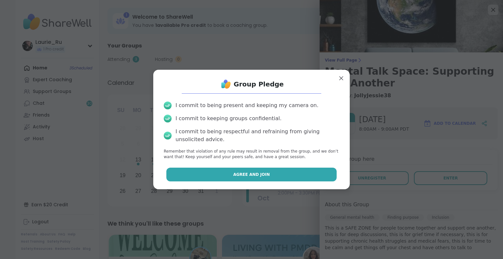
click at [304, 176] on button "Agree and Join" at bounding box center [251, 175] width 171 height 14
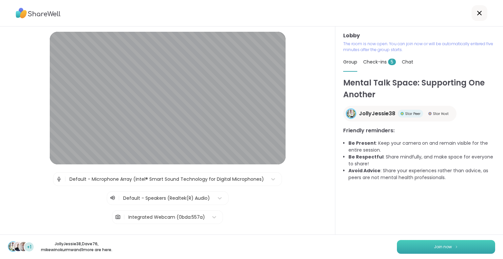
click at [454, 245] on img at bounding box center [456, 247] width 4 height 4
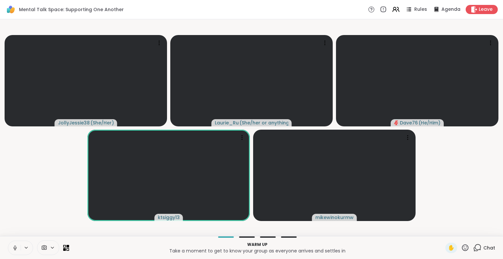
click at [13, 250] on icon at bounding box center [15, 248] width 6 height 6
click at [328, 42] on icon at bounding box center [324, 43] width 7 height 7
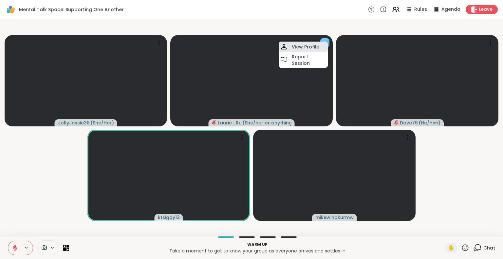
click at [309, 47] on h4 "View Profile" at bounding box center [305, 47] width 27 height 7
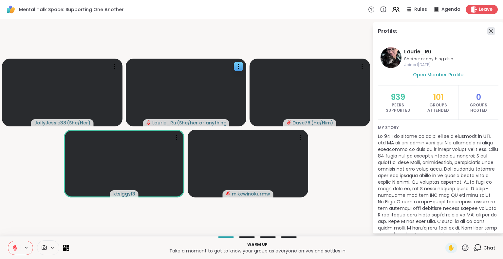
click at [487, 30] on icon at bounding box center [491, 31] width 8 height 8
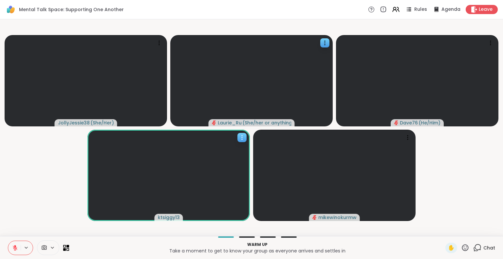
click at [243, 141] on div at bounding box center [241, 137] width 9 height 9
click at [228, 147] on h4 "View Profile" at bounding box center [220, 146] width 27 height 7
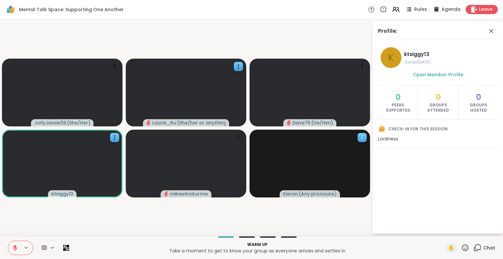
drag, startPoint x: 228, startPoint y: 147, endPoint x: 339, endPoint y: 130, distance: 112.3
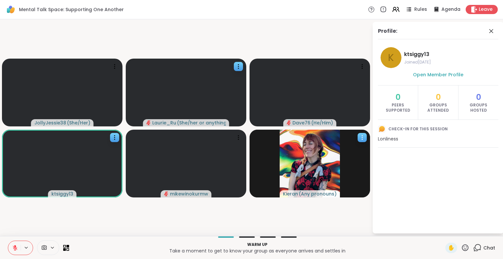
click at [0, 0] on slot "JollyJessie38 ( She/Her ) Laurie_Ru ( She/her or anything else ) Dave76 ( He/Hi…" at bounding box center [0, 0] width 0 height 0
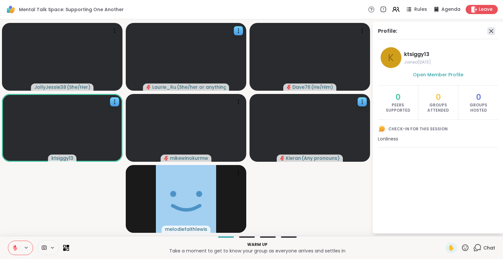
click at [492, 29] on icon at bounding box center [491, 31] width 4 height 4
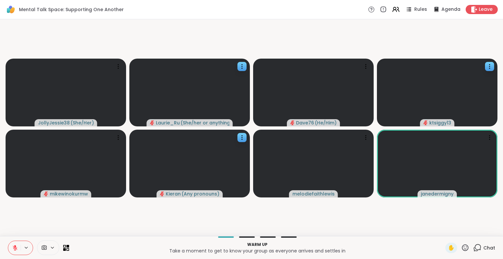
click at [473, 247] on icon at bounding box center [477, 248] width 8 height 8
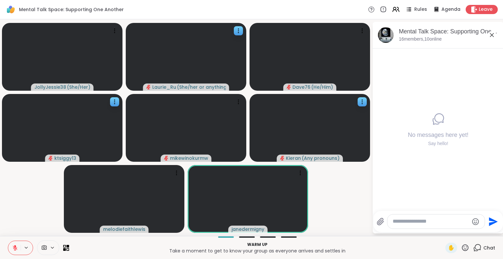
click at [424, 221] on textarea "Type your message" at bounding box center [430, 221] width 76 height 7
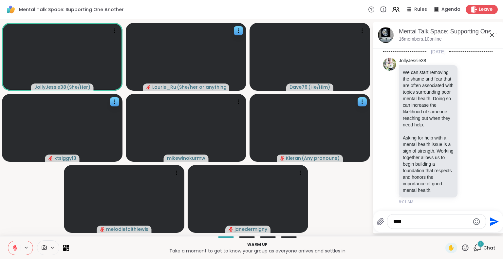
scroll to position [26, 0]
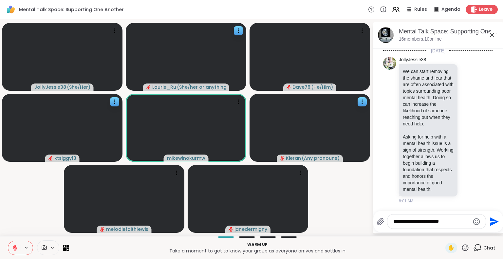
type textarea "**********"
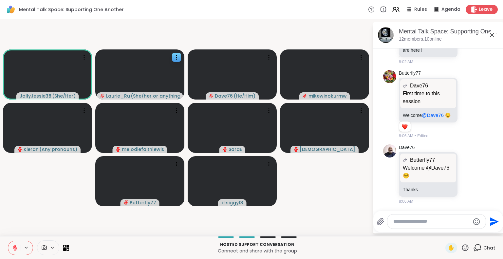
scroll to position [778, 0]
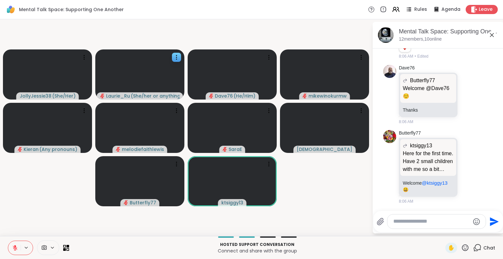
click at [14, 246] on icon at bounding box center [15, 246] width 2 height 3
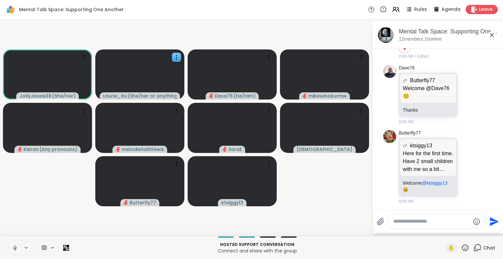
click at [16, 247] on icon at bounding box center [14, 248] width 3 height 2
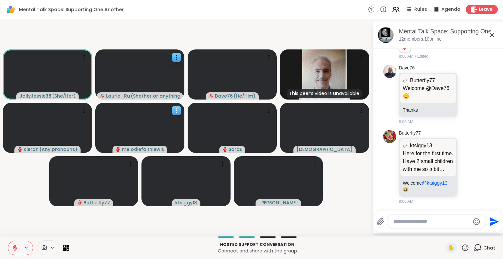
click at [174, 112] on icon at bounding box center [176, 110] width 7 height 7
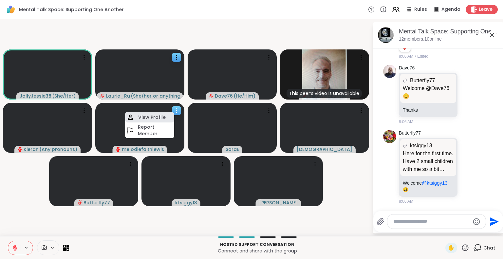
click at [155, 120] on h4 "View Profile" at bounding box center [151, 117] width 27 height 7
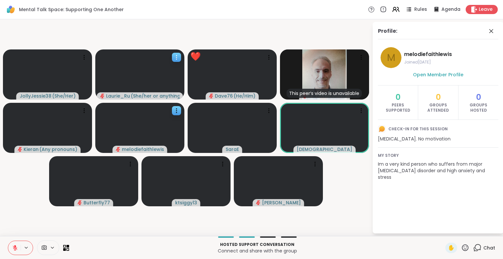
click at [176, 58] on icon at bounding box center [176, 57] width 7 height 7
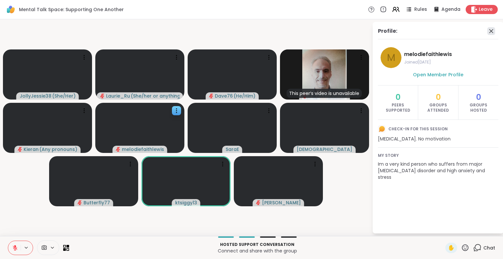
click at [491, 31] on icon at bounding box center [491, 31] width 4 height 4
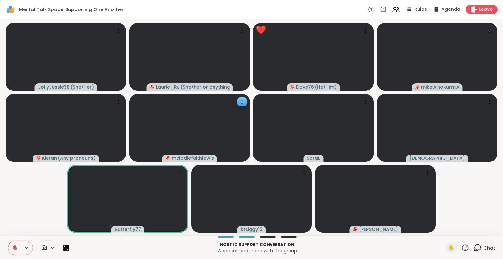
click at [475, 247] on icon at bounding box center [477, 248] width 8 height 8
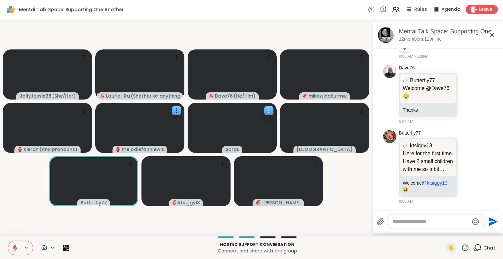
click at [270, 109] on icon at bounding box center [268, 110] width 7 height 7
click at [257, 112] on h4 "View Profile" at bounding box center [247, 114] width 27 height 7
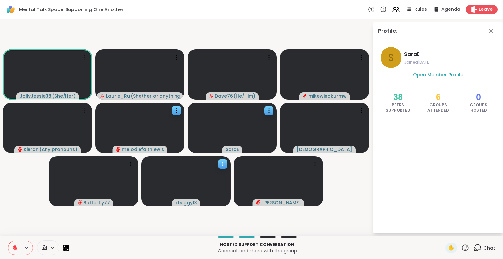
click at [223, 163] on icon at bounding box center [222, 164] width 7 height 7
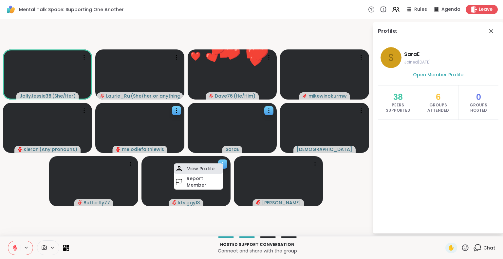
click at [207, 166] on h4 "View Profile" at bounding box center [200, 168] width 27 height 7
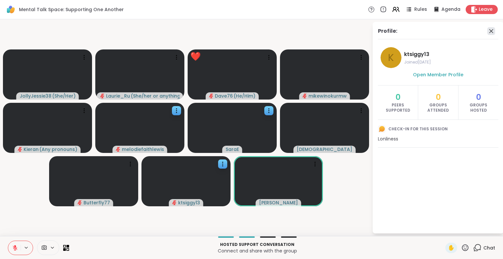
click at [490, 31] on icon at bounding box center [491, 31] width 8 height 8
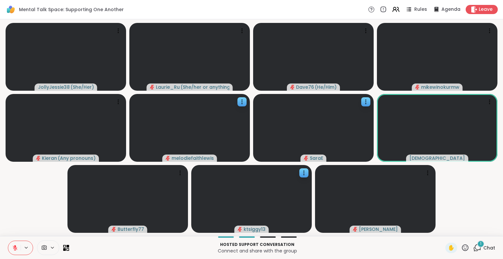
click at [461, 247] on icon at bounding box center [465, 248] width 8 height 8
click at [486, 230] on span "🎉" at bounding box center [489, 231] width 7 height 8
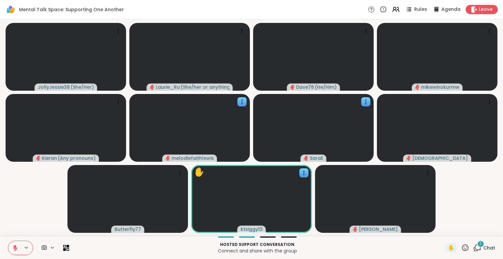
click at [462, 248] on icon at bounding box center [465, 248] width 8 height 8
click at [486, 229] on span "🎉" at bounding box center [489, 231] width 7 height 8
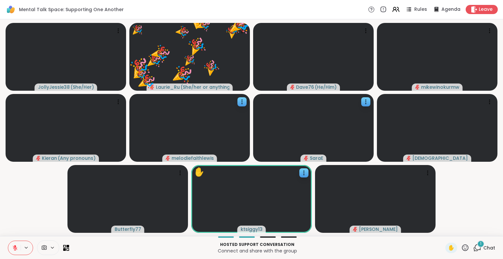
click at [461, 247] on icon at bounding box center [465, 248] width 8 height 8
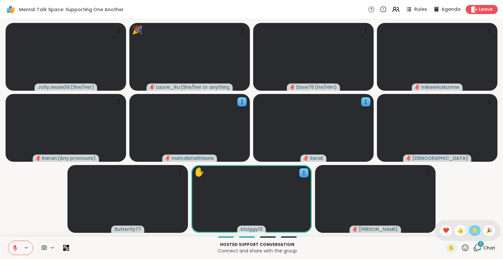
click at [471, 228] on span "🌟" at bounding box center [474, 231] width 7 height 8
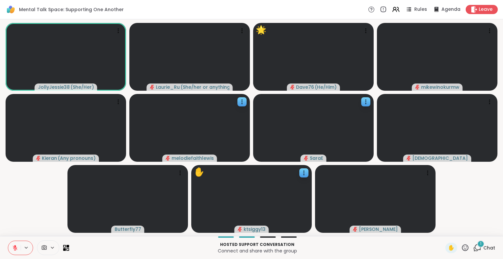
click at [462, 247] on icon at bounding box center [465, 247] width 7 height 7
click at [471, 230] on span "🌟" at bounding box center [474, 231] width 7 height 8
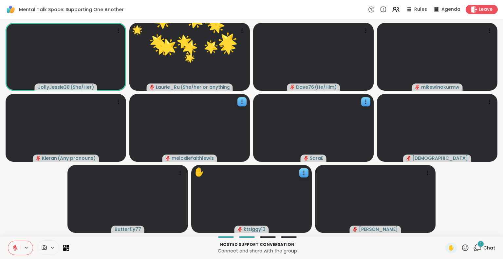
click at [473, 246] on icon at bounding box center [477, 248] width 8 height 8
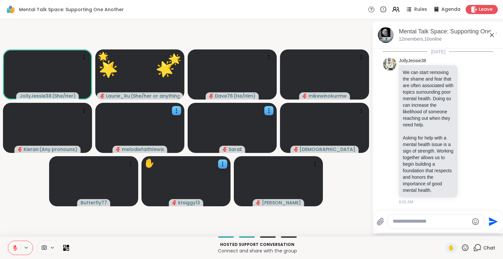
scroll to position [870, 0]
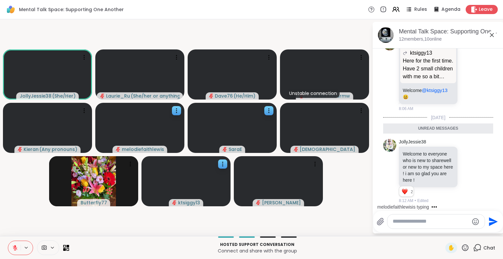
click at [14, 249] on icon at bounding box center [15, 248] width 5 height 5
click at [448, 248] on span "✋" at bounding box center [451, 248] width 7 height 8
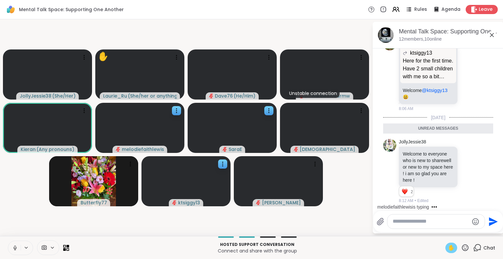
click at [16, 246] on icon at bounding box center [15, 248] width 6 height 6
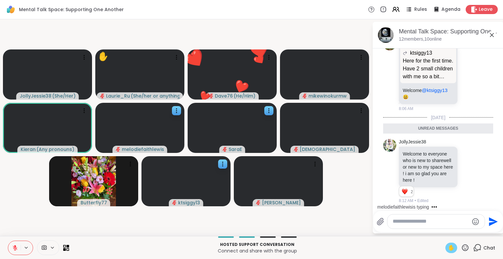
click at [461, 247] on icon at bounding box center [465, 248] width 8 height 8
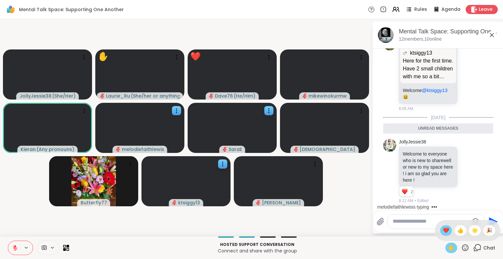
click at [443, 229] on span "❤️" at bounding box center [446, 231] width 7 height 8
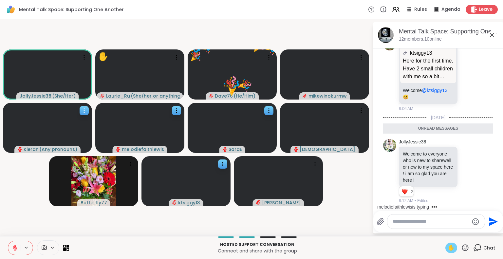
click at [84, 111] on icon at bounding box center [84, 110] width 1 height 1
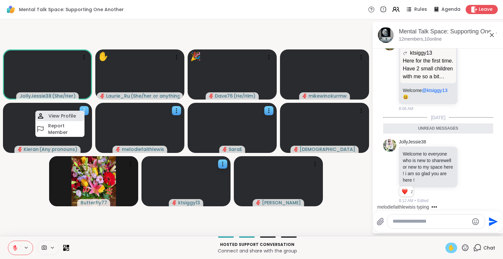
click at [68, 115] on h4 "View Profile" at bounding box center [61, 116] width 27 height 7
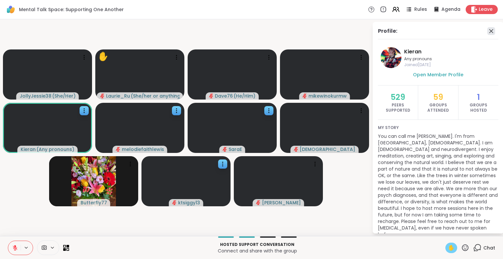
click at [487, 32] on icon at bounding box center [491, 31] width 8 height 8
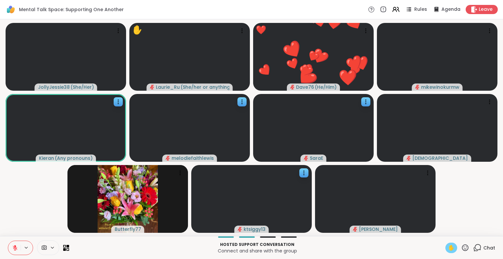
click at [462, 251] on icon at bounding box center [465, 247] width 7 height 7
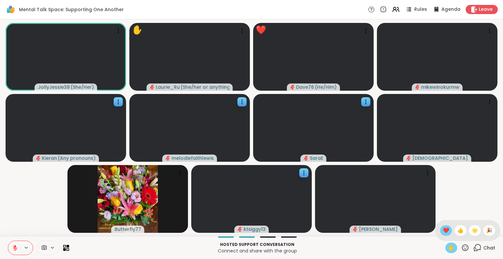
click at [443, 230] on span "❤️" at bounding box center [446, 231] width 7 height 8
click at [474, 249] on icon at bounding box center [477, 248] width 8 height 8
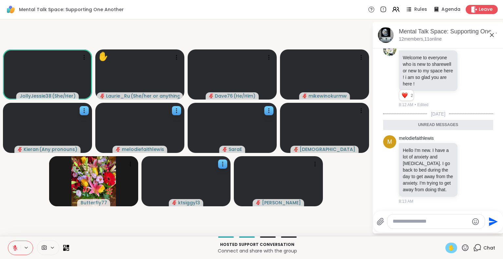
scroll to position [960, 0]
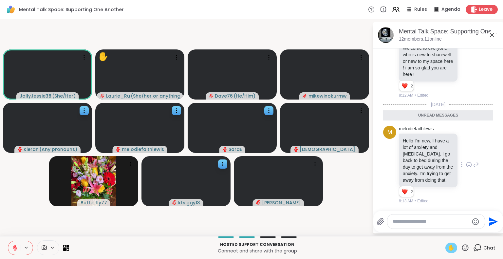
click at [466, 161] on icon at bounding box center [469, 164] width 6 height 7
click at [466, 152] on div "Select Reaction: Heart" at bounding box center [469, 154] width 6 height 6
drag, startPoint x: 461, startPoint y: 184, endPoint x: 454, endPoint y: 202, distance: 19.9
click at [454, 202] on div "melodiefaithlewis Hello I'm new. I have a lot of anxiety and depression. I go b…" at bounding box center [439, 165] width 80 height 78
click at [460, 191] on div "melodiefaithlewis Hello I'm new. I have a lot of anxiety and depression. I go b…" at bounding box center [439, 165] width 80 height 78
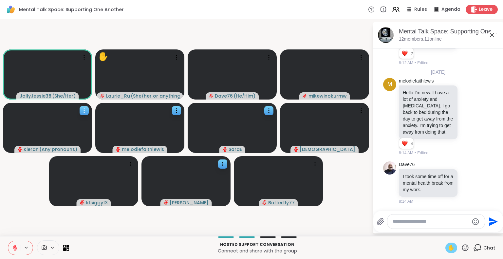
scroll to position [992, 0]
click at [448, 246] on span "✋" at bounding box center [451, 248] width 7 height 8
click at [336, 238] on div at bounding box center [257, 236] width 368 height 1
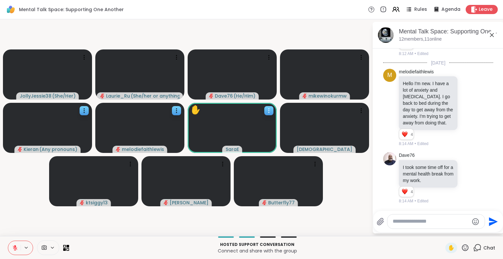
click at [268, 109] on icon at bounding box center [268, 110] width 7 height 7
click at [252, 114] on h4 "View Profile" at bounding box center [245, 114] width 27 height 7
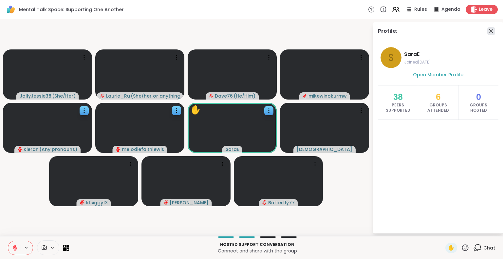
click at [490, 33] on icon at bounding box center [491, 31] width 8 height 8
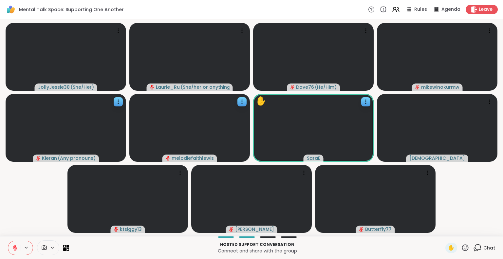
click at [497, 168] on video-player-container "JollyJessie38 ( She/Her ) Laurie_Ru ( She/her or anything else ) Dave76 ( He/Hi…" at bounding box center [251, 127] width 495 height 211
click at [182, 174] on icon at bounding box center [180, 173] width 7 height 7
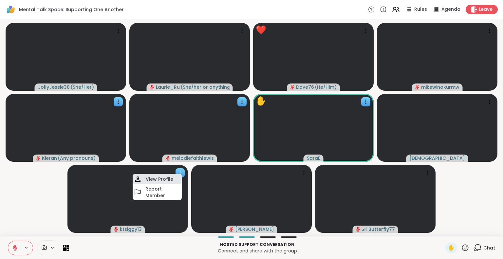
click at [172, 177] on h4 "View Profile" at bounding box center [159, 179] width 27 height 7
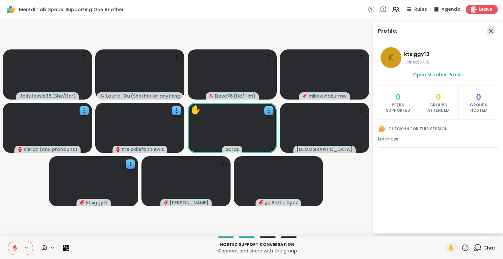
click at [490, 29] on icon at bounding box center [491, 31] width 8 height 8
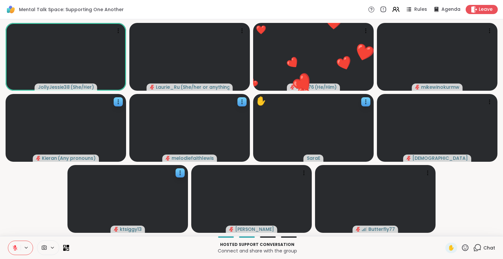
click at [473, 249] on icon at bounding box center [477, 248] width 8 height 8
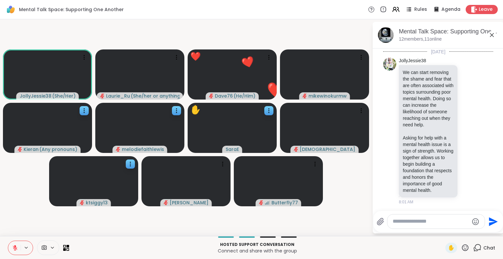
scroll to position [995, 0]
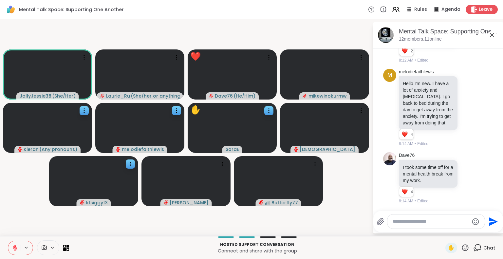
click at [475, 245] on icon at bounding box center [478, 247] width 6 height 6
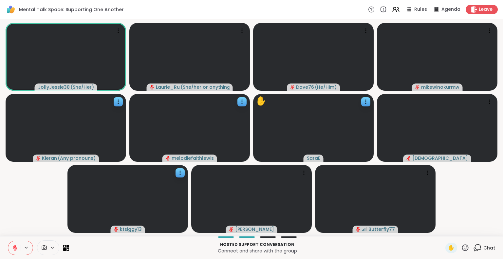
click at [461, 249] on icon at bounding box center [465, 248] width 8 height 8
click at [440, 235] on div "❤️" at bounding box center [446, 230] width 12 height 10
click at [448, 248] on span "✋" at bounding box center [451, 248] width 7 height 8
click at [480, 245] on span "1" at bounding box center [480, 244] width 1 height 6
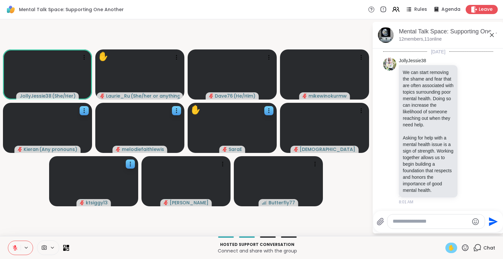
scroll to position [1091, 0]
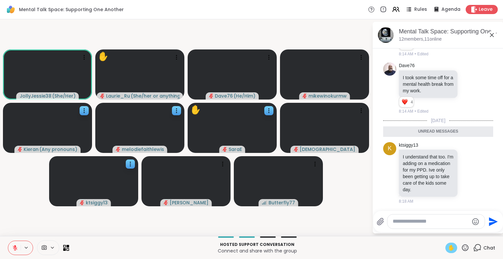
click at [13, 250] on icon at bounding box center [15, 248] width 6 height 6
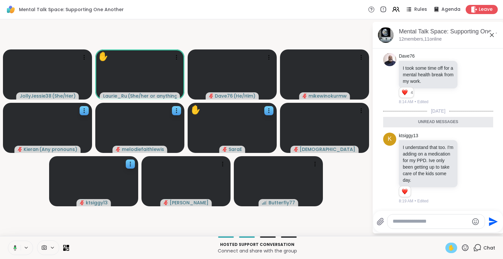
scroll to position [1101, 0]
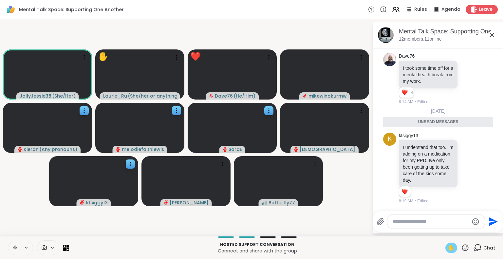
click at [448, 247] on span "✋" at bounding box center [451, 248] width 7 height 8
click at [14, 247] on icon at bounding box center [15, 248] width 6 height 6
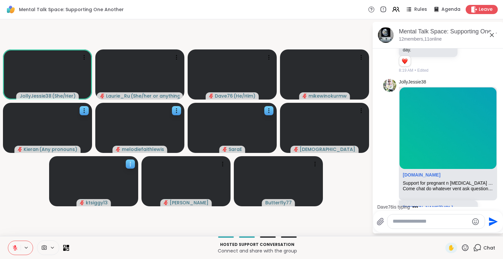
scroll to position [1155, 0]
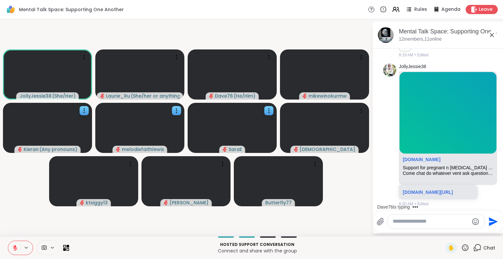
click at [496, 203] on div "Dave76 is typing" at bounding box center [439, 207] width 128 height 10
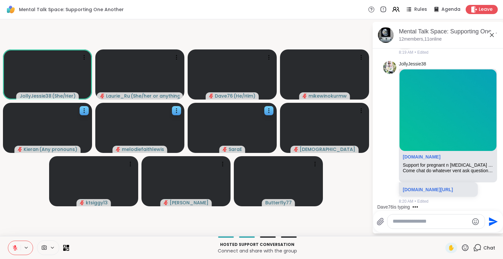
scroll to position [1247, 0]
click at [497, 203] on div "Dave76 is typing" at bounding box center [439, 207] width 128 height 10
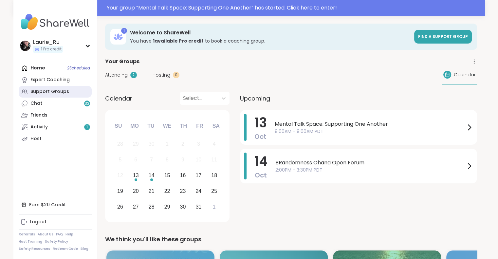
click at [64, 93] on div "Support Groups" at bounding box center [49, 91] width 39 height 7
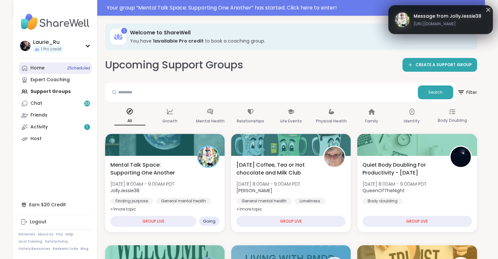
click at [85, 66] on span "2 Scheduled" at bounding box center [78, 67] width 23 height 5
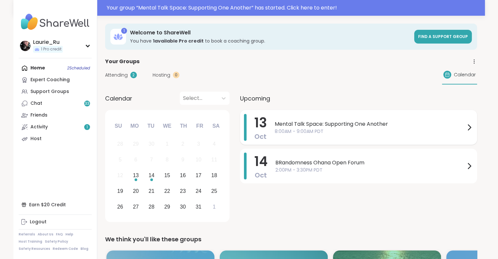
click at [334, 126] on span "Mental Talk Space: Supporting One Another" at bounding box center [370, 124] width 191 height 8
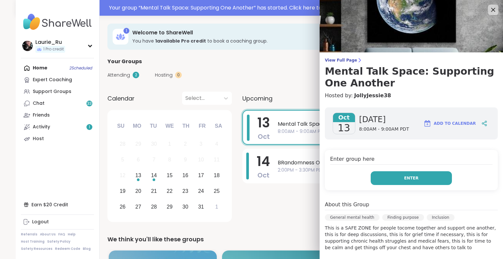
click at [391, 178] on button "Enter" at bounding box center [411, 178] width 81 height 14
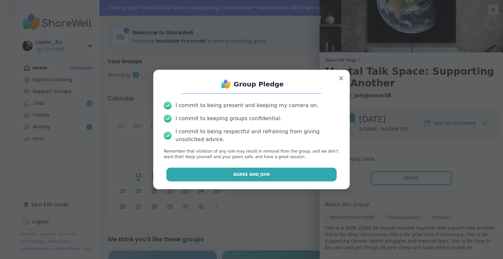
click at [263, 181] on button "Agree and Join" at bounding box center [251, 175] width 171 height 14
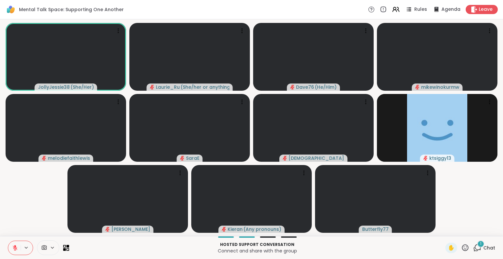
click at [476, 249] on icon at bounding box center [477, 248] width 8 height 8
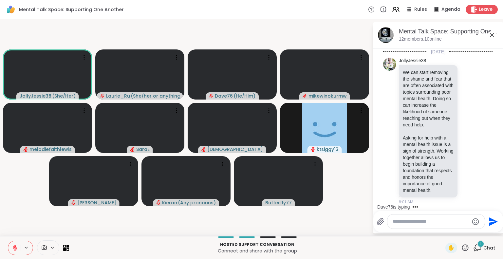
scroll to position [1423, 0]
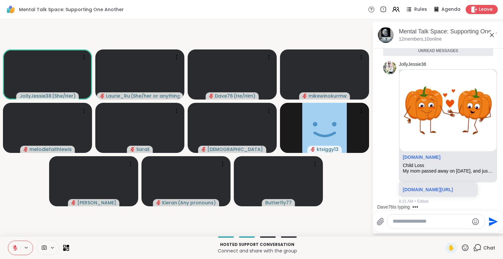
click at [27, 180] on video-player-container "JollyJessie38 ( She/Her ) [PERSON_NAME] ( She/her or anything else ) Dave76 ( H…" at bounding box center [186, 127] width 364 height 211
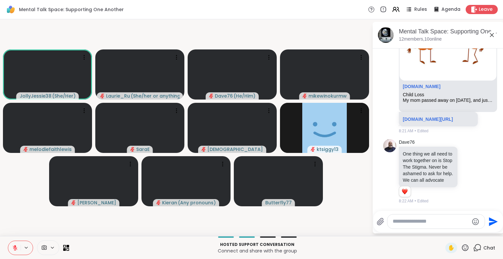
scroll to position [1491, 0]
click at [459, 167] on div at bounding box center [469, 171] width 20 height 8
click at [466, 168] on icon at bounding box center [469, 171] width 6 height 7
click at [466, 158] on div "Select Reaction: Heart" at bounding box center [469, 161] width 6 height 6
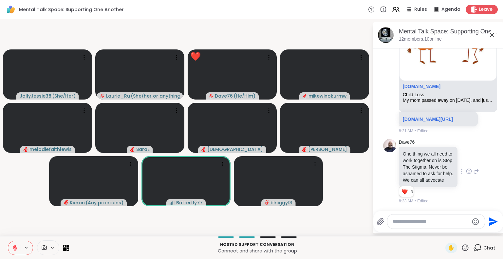
click at [405, 225] on textarea "Type your message" at bounding box center [430, 221] width 76 height 7
type textarea "**********"
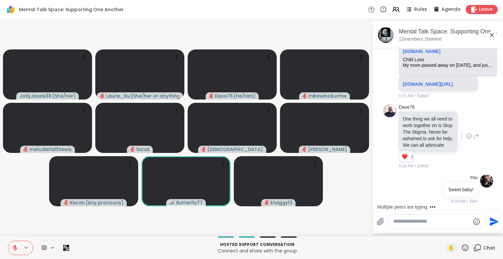
click at [462, 246] on icon at bounding box center [465, 248] width 8 height 8
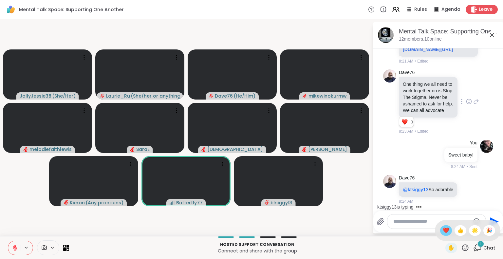
scroll to position [1567, 0]
click at [443, 230] on span "❤️" at bounding box center [446, 231] width 7 height 8
click at [473, 247] on icon at bounding box center [477, 248] width 8 height 8
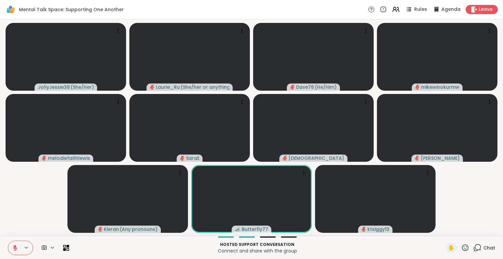
click at [473, 247] on icon at bounding box center [477, 248] width 8 height 8
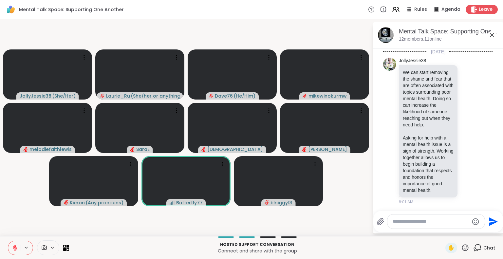
scroll to position [1561, 0]
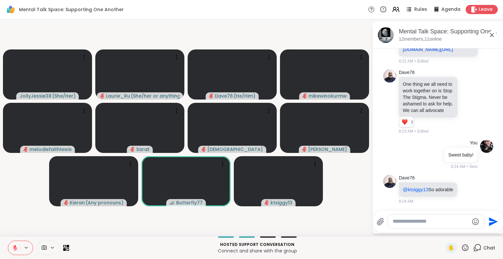
click at [473, 247] on icon at bounding box center [477, 248] width 8 height 8
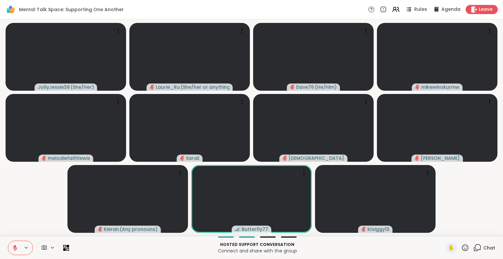
click at [461, 247] on icon at bounding box center [465, 248] width 8 height 8
click at [443, 230] on span "❤️" at bounding box center [446, 231] width 7 height 8
click at [477, 246] on div "1" at bounding box center [480, 243] width 7 height 7
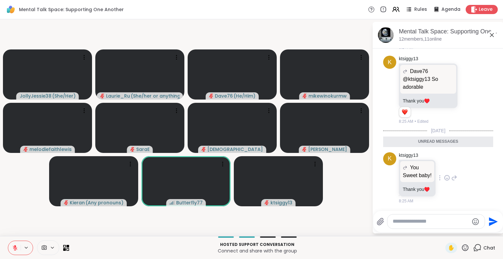
scroll to position [1, 0]
drag, startPoint x: 465, startPoint y: 212, endPoint x: 465, endPoint y: 156, distance: 56.3
click at [465, 156] on div "Mental Talk Space: Supporting One Another, [DATE] members, 11 online [DATE] Jol…" at bounding box center [438, 127] width 131 height 211
click at [491, 33] on icon at bounding box center [492, 35] width 8 height 8
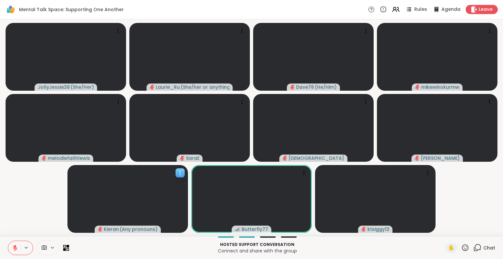
click at [180, 173] on icon at bounding box center [180, 173] width 1 height 1
click at [168, 175] on h4 "View Profile" at bounding box center [157, 177] width 27 height 7
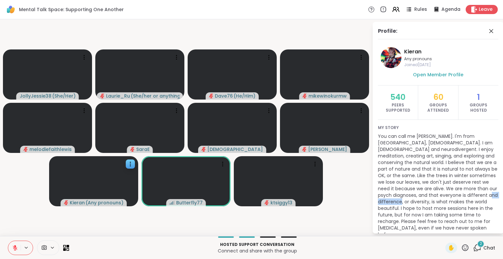
drag, startPoint x: 394, startPoint y: 202, endPoint x: 426, endPoint y: 201, distance: 31.8
click at [426, 201] on p "You can call me [PERSON_NAME]. I'm from [GEOGRAPHIC_DATA], [DEMOGRAPHIC_DATA]. …" at bounding box center [438, 185] width 120 height 105
click at [368, 209] on div "Profile: [PERSON_NAME] Any pronouns Joined [DATE] Open Member Profile 540 Peers…" at bounding box center [433, 127] width 131 height 211
click at [477, 247] on div "2" at bounding box center [480, 243] width 7 height 7
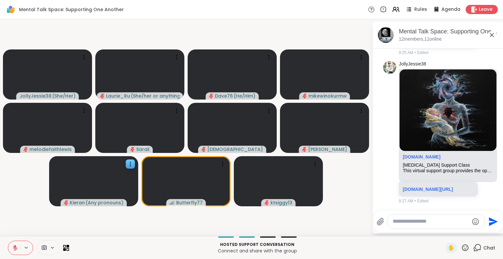
scroll to position [2182, 0]
click at [462, 245] on icon at bounding box center [465, 247] width 7 height 7
click at [443, 231] on span "❤️" at bounding box center [446, 231] width 7 height 8
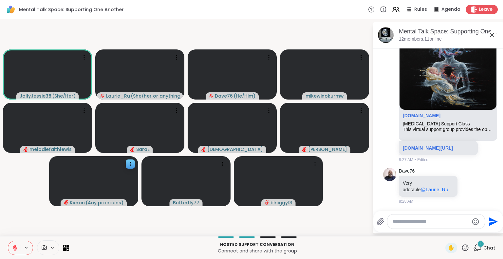
scroll to position [2224, 0]
click at [470, 185] on icon at bounding box center [470, 185] width 0 height 0
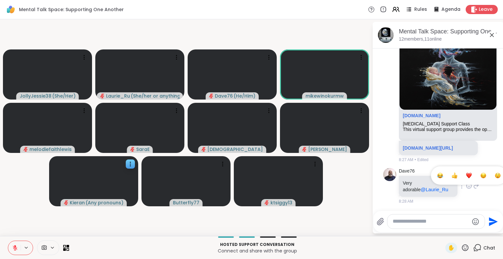
click at [466, 175] on div "Select Reaction: Heart" at bounding box center [469, 176] width 6 height 6
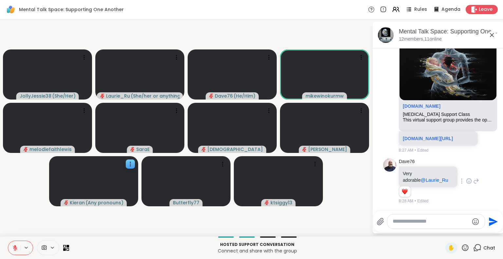
scroll to position [2287, 0]
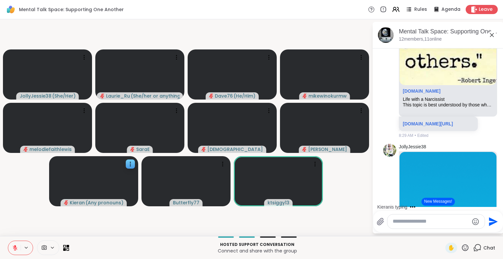
click at [461, 248] on icon at bounding box center [465, 248] width 8 height 8
click at [443, 233] on span "❤️" at bounding box center [446, 231] width 7 height 8
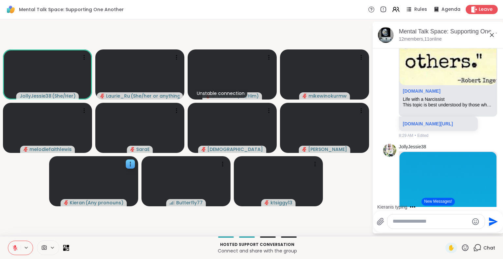
click at [461, 247] on icon at bounding box center [465, 248] width 8 height 8
click at [443, 229] on span "❤️" at bounding box center [446, 231] width 7 height 8
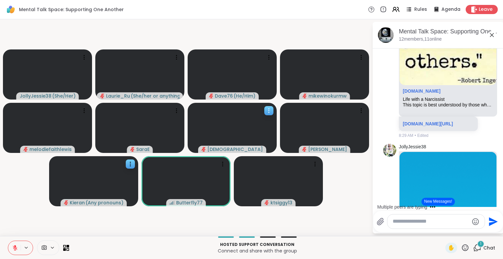
click at [270, 109] on icon at bounding box center [268, 110] width 7 height 7
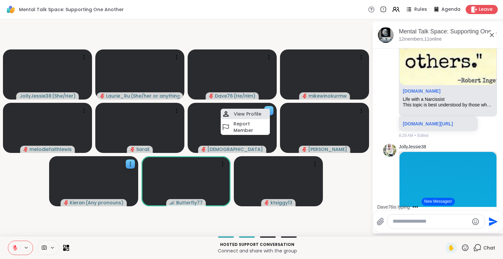
click at [247, 114] on h4 "View Profile" at bounding box center [247, 114] width 27 height 7
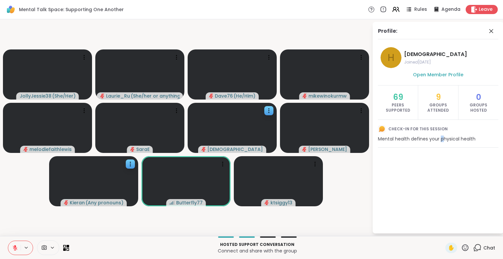
drag, startPoint x: 440, startPoint y: 160, endPoint x: 441, endPoint y: 165, distance: 5.7
click at [441, 165] on div "Profile: h haresh78 Joined [DATE] Open Member Profile 69 Peers Supported 9 Grou…" at bounding box center [438, 127] width 131 height 211
click at [434, 174] on div "Profile: h haresh78 Joined [DATE] Open Member Profile 69 Peers Supported 9 Grou…" at bounding box center [438, 127] width 131 height 211
click at [436, 171] on div "Profile: h haresh78 Joined [DATE] Open Member Profile 69 Peers Supported 9 Grou…" at bounding box center [438, 127] width 131 height 211
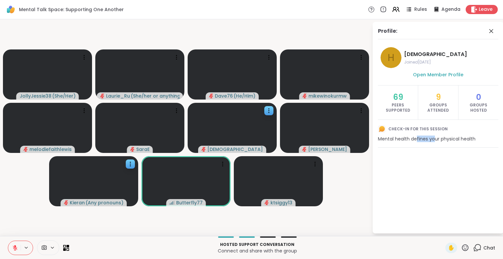
drag, startPoint x: 435, startPoint y: 178, endPoint x: 416, endPoint y: 184, distance: 20.1
click at [416, 184] on div "Profile: h haresh78 Joined [DATE] Open Member Profile 69 Peers Supported 9 Grou…" at bounding box center [438, 127] width 131 height 211
click at [461, 245] on icon at bounding box center [465, 248] width 8 height 8
click at [443, 231] on span "❤️" at bounding box center [446, 231] width 7 height 8
click at [493, 31] on icon at bounding box center [491, 31] width 8 height 8
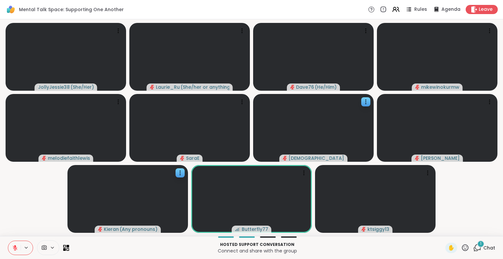
click at [473, 247] on icon at bounding box center [477, 248] width 8 height 8
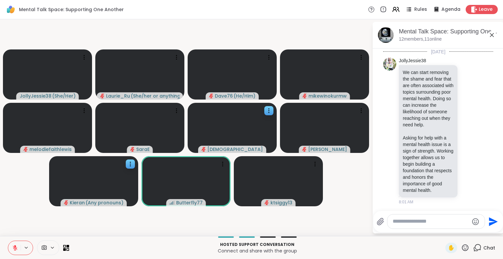
scroll to position [3186, 0]
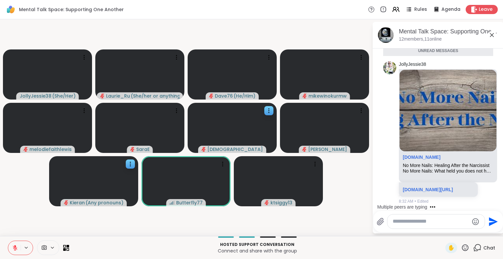
click at [472, 237] on div "Hosted support conversation Connect and share with the group ✋ Chat" at bounding box center [251, 247] width 503 height 23
click at [493, 35] on icon at bounding box center [492, 35] width 8 height 8
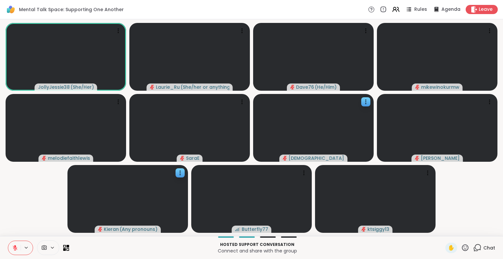
drag, startPoint x: 452, startPoint y: 170, endPoint x: 462, endPoint y: 192, distance: 24.9
click at [462, 192] on video-player-container "JollyJessie38 ( She/Her ) [PERSON_NAME] ( She/her or anything else ) Dave76 ( H…" at bounding box center [251, 127] width 495 height 211
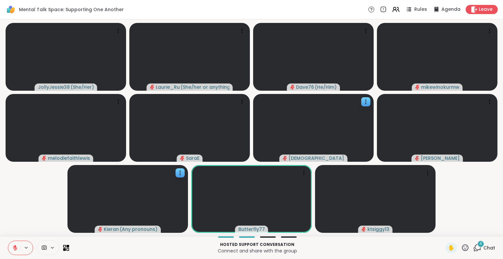
click at [474, 248] on icon at bounding box center [477, 248] width 8 height 8
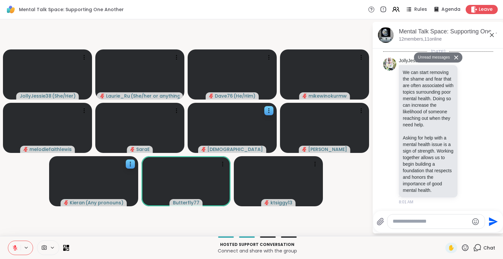
scroll to position [3916, 0]
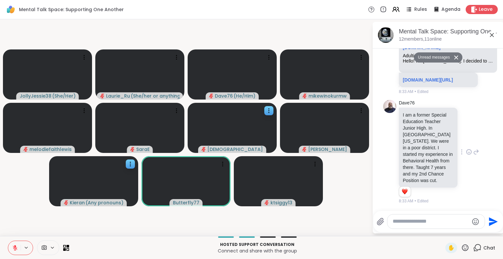
click at [468, 152] on icon at bounding box center [469, 152] width 2 height 1
click at [466, 141] on div "Select Reaction: Heart" at bounding box center [469, 141] width 6 height 6
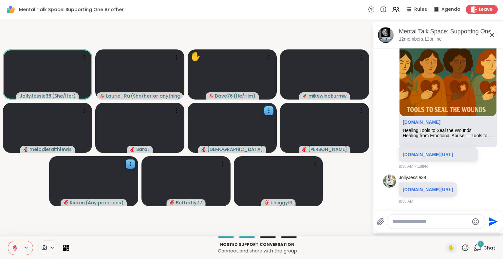
scroll to position [4398, 0]
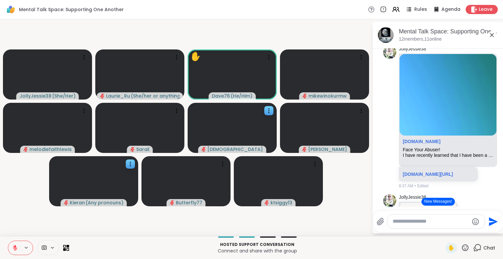
click at [331, 211] on video-player-container "JollyJessie38 ( She/Her ) [PERSON_NAME] ( She/her or anything else ) ✋ Dave76 (…" at bounding box center [186, 127] width 364 height 211
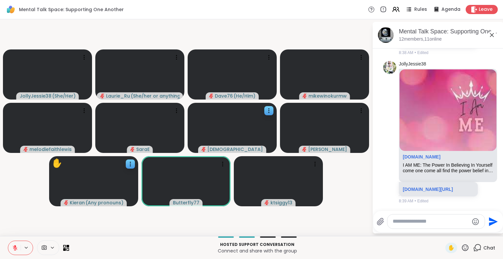
scroll to position [5226, 0]
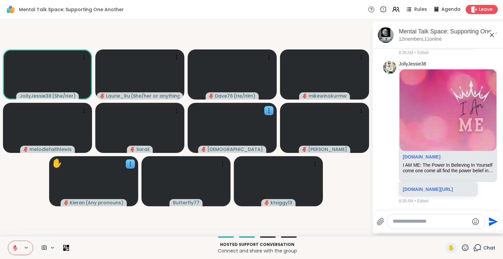
click at [15, 248] on icon at bounding box center [15, 248] width 5 height 5
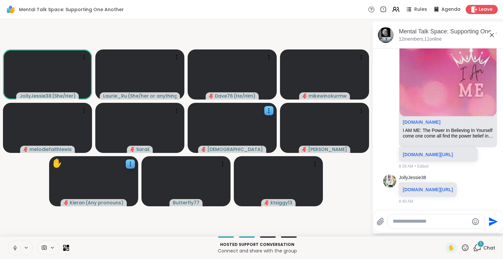
scroll to position [5281, 0]
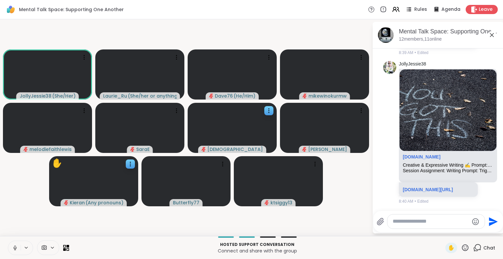
click at [15, 248] on icon at bounding box center [15, 248] width 6 height 6
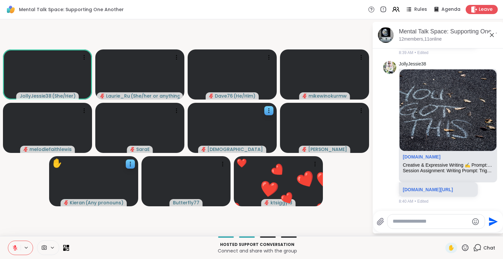
click at [15, 248] on icon at bounding box center [15, 248] width 5 height 5
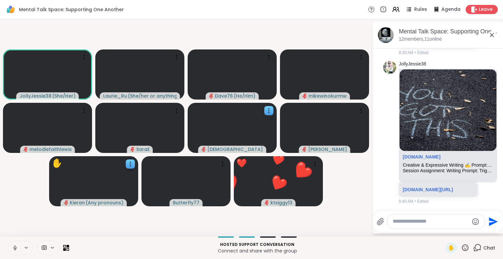
click at [15, 248] on icon at bounding box center [15, 248] width 6 height 6
click at [15, 248] on icon at bounding box center [15, 248] width 5 height 5
click at [15, 248] on icon at bounding box center [15, 248] width 6 height 6
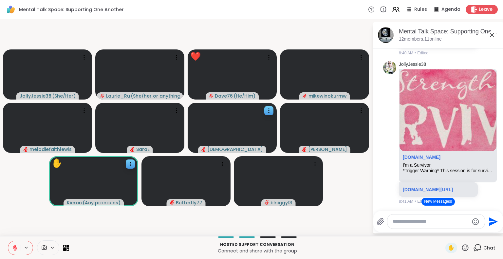
click at [462, 246] on icon at bounding box center [465, 247] width 7 height 7
click at [443, 227] on span "❤️" at bounding box center [446, 231] width 7 height 8
click at [474, 249] on icon at bounding box center [477, 248] width 8 height 8
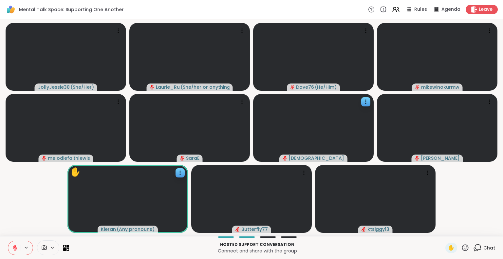
click at [474, 250] on icon at bounding box center [476, 249] width 4 height 4
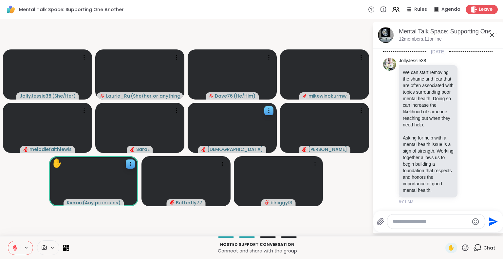
scroll to position [5704, 0]
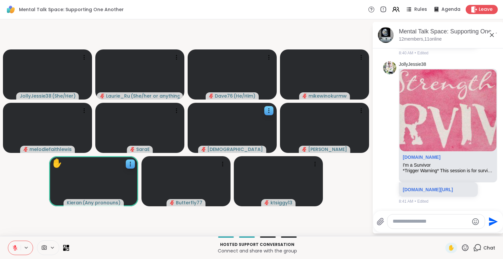
click at [461, 248] on icon at bounding box center [465, 248] width 8 height 8
click at [486, 229] on span "🎉" at bounding box center [489, 231] width 7 height 8
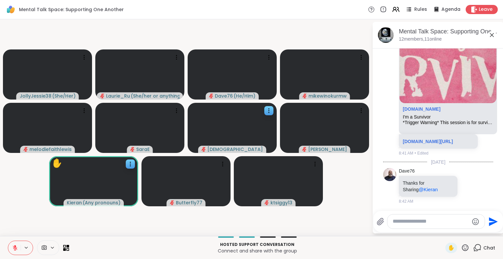
scroll to position [5761, 0]
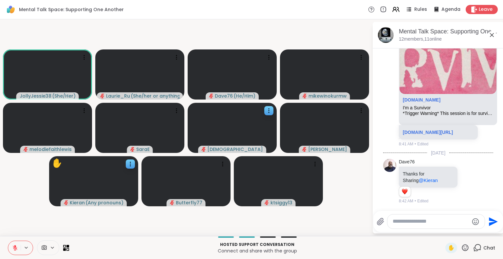
click at [14, 247] on icon at bounding box center [15, 248] width 5 height 5
click at [14, 247] on icon at bounding box center [15, 247] width 2 height 3
click at [491, 37] on icon at bounding box center [492, 35] width 8 height 8
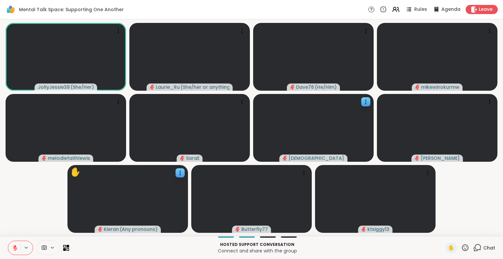
click at [14, 249] on icon at bounding box center [15, 248] width 5 height 5
click at [14, 249] on icon at bounding box center [14, 248] width 3 height 2
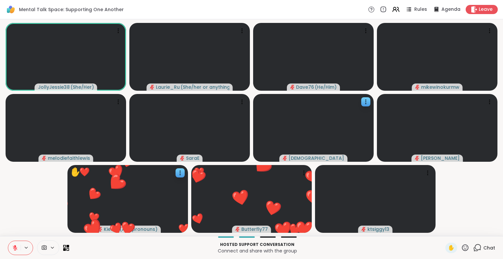
click at [14, 249] on icon at bounding box center [15, 248] width 5 height 5
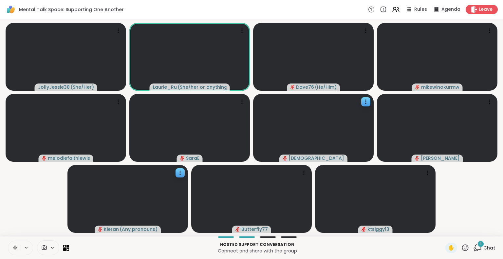
click at [14, 249] on icon at bounding box center [14, 248] width 3 height 2
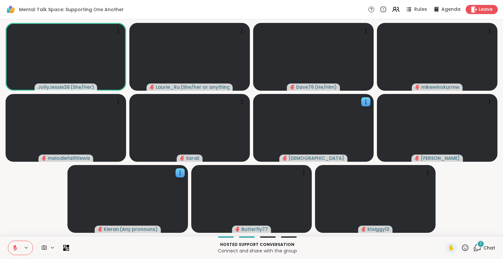
click at [474, 248] on icon at bounding box center [477, 248] width 8 height 8
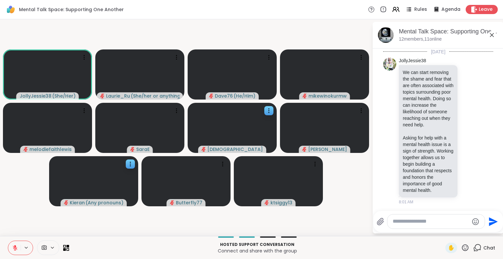
scroll to position [5853, 0]
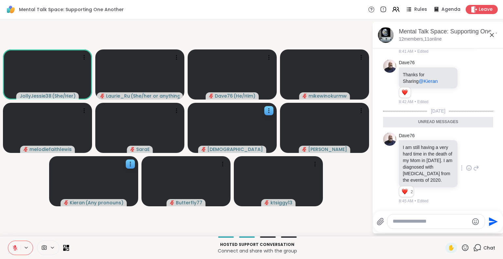
click at [466, 169] on icon at bounding box center [469, 168] width 6 height 7
click at [466, 159] on div "Select Reaction: Heart" at bounding box center [469, 158] width 6 height 6
click at [474, 167] on icon at bounding box center [476, 168] width 5 height 5
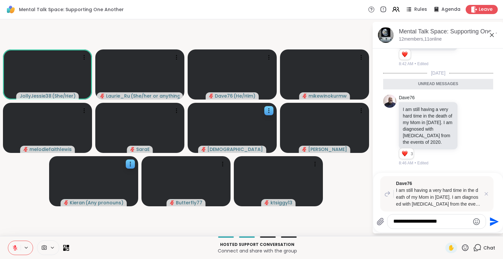
type textarea "**********"
click at [491, 222] on icon "Send" at bounding box center [494, 221] width 9 height 9
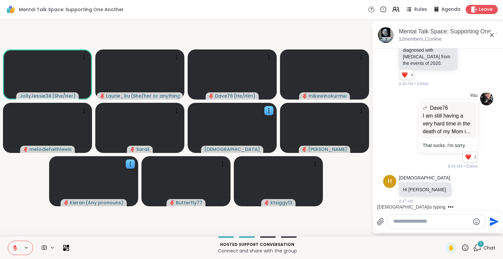
scroll to position [5955, 0]
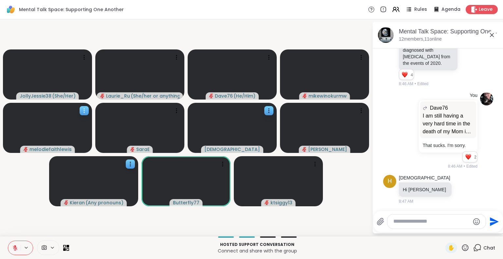
click at [85, 111] on icon at bounding box center [84, 110] width 7 height 7
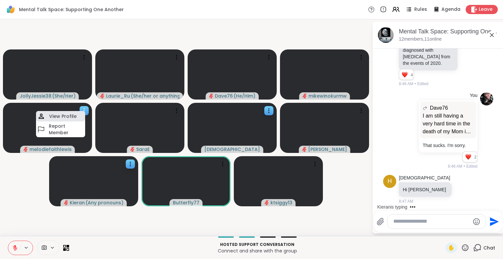
click at [71, 118] on h4 "View Profile" at bounding box center [62, 116] width 27 height 7
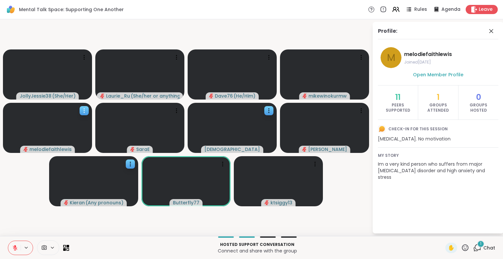
click at [84, 110] on icon at bounding box center [84, 110] width 1 height 1
click at [493, 32] on icon at bounding box center [491, 31] width 8 height 8
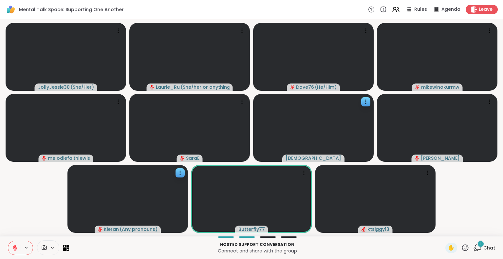
click at [473, 247] on icon at bounding box center [477, 248] width 8 height 8
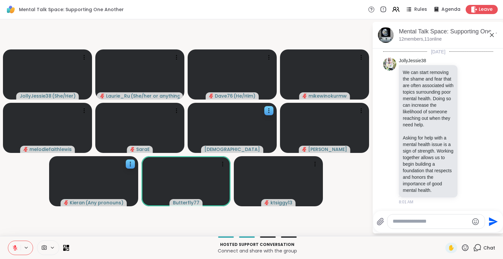
scroll to position [6005, 0]
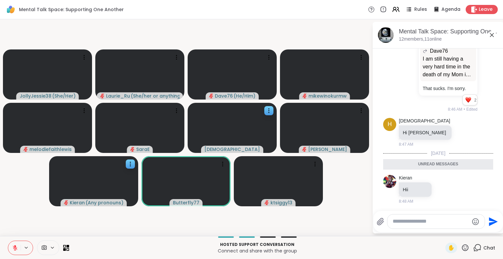
click at [491, 34] on icon at bounding box center [492, 35] width 4 height 4
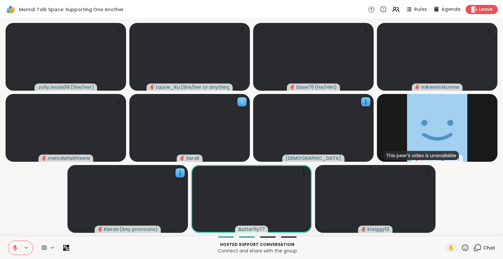
click at [242, 101] on icon at bounding box center [242, 102] width 7 height 7
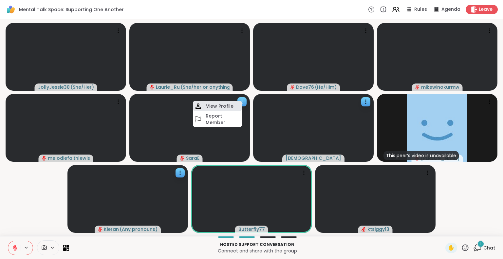
click at [225, 107] on h4 "View Profile" at bounding box center [219, 106] width 27 height 7
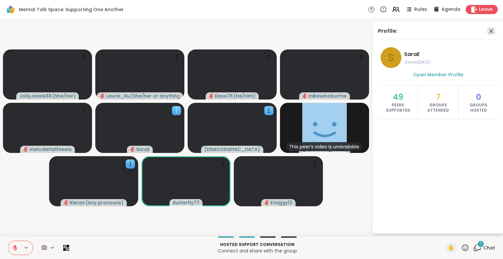
click at [493, 28] on icon at bounding box center [491, 31] width 8 height 8
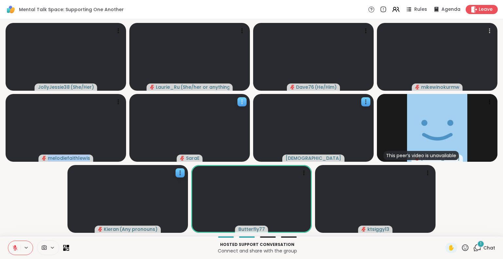
click at [493, 28] on div at bounding box center [489, 30] width 9 height 9
click at [128, 162] on video-player-container "JollyJessie38 ( She/Her ) Laurie_Ru ( She/her or anything else ) Dave76 ( He/Hi…" at bounding box center [251, 127] width 495 height 211
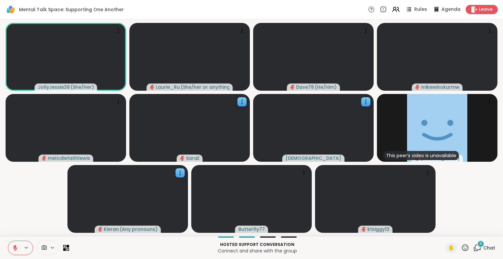
click at [14, 247] on icon at bounding box center [15, 248] width 5 height 5
click at [14, 247] on icon at bounding box center [15, 247] width 2 height 3
click at [14, 247] on icon at bounding box center [15, 248] width 5 height 5
click at [14, 247] on icon at bounding box center [15, 248] width 6 height 6
click at [15, 247] on icon at bounding box center [15, 246] width 2 height 3
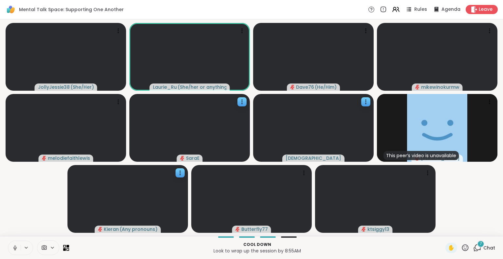
click at [15, 247] on icon at bounding box center [15, 248] width 6 height 6
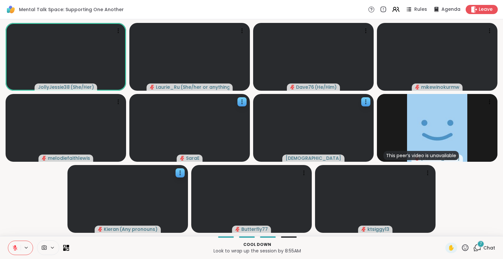
click at [473, 247] on icon at bounding box center [477, 248] width 8 height 8
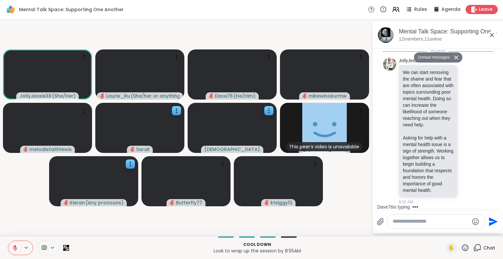
scroll to position [6554, 0]
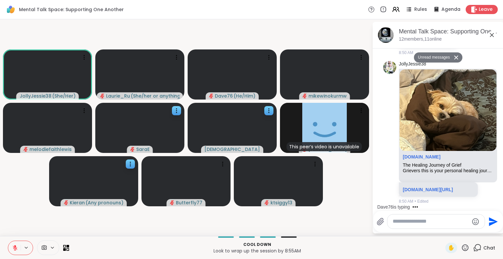
click at [492, 38] on icon at bounding box center [492, 35] width 8 height 8
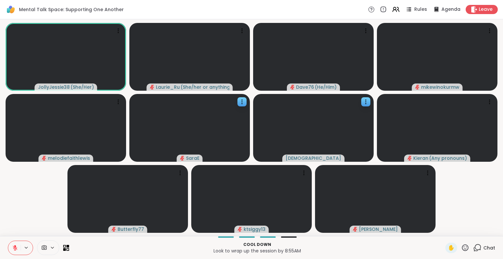
click at [14, 246] on icon at bounding box center [15, 246] width 2 height 3
click at [14, 246] on icon at bounding box center [15, 248] width 6 height 6
click at [473, 244] on icon at bounding box center [477, 248] width 8 height 8
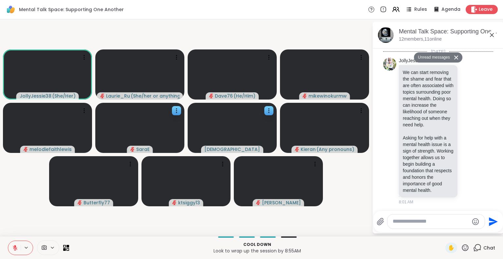
scroll to position [6776, 0]
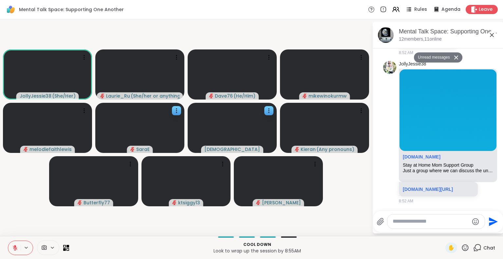
click at [497, 48] on div "Today JollyJessie38 We can start removing the shame and fear that are often ass…" at bounding box center [438, 127] width 131 height 158
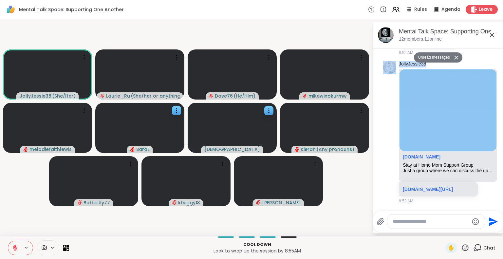
drag, startPoint x: 497, startPoint y: 48, endPoint x: 496, endPoint y: 51, distance: 3.4
click at [496, 51] on div "Today JollyJessie38 We can start removing the shame and fear that are often ass…" at bounding box center [438, 127] width 131 height 158
click at [473, 31] on icon at bounding box center [476, 28] width 6 height 8
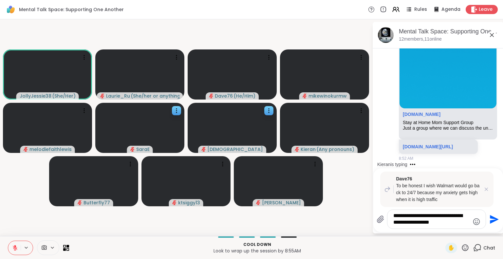
click at [426, 214] on textarea "**********" at bounding box center [431, 218] width 76 height 13
click at [449, 215] on textarea "**********" at bounding box center [431, 218] width 76 height 13
click at [419, 224] on textarea "**********" at bounding box center [431, 218] width 76 height 13
click at [463, 223] on textarea "**********" at bounding box center [431, 218] width 76 height 13
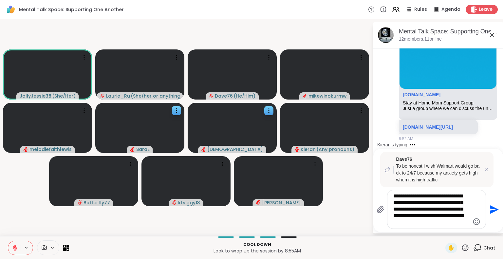
type textarea "**********"
click at [10, 245] on button at bounding box center [14, 248] width 12 height 14
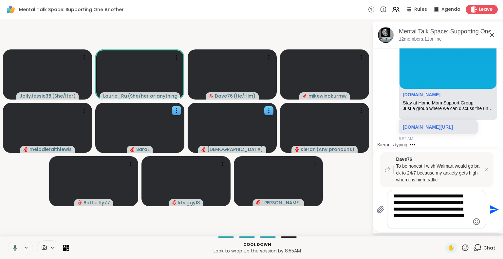
click at [15, 248] on icon at bounding box center [15, 247] width 2 height 1
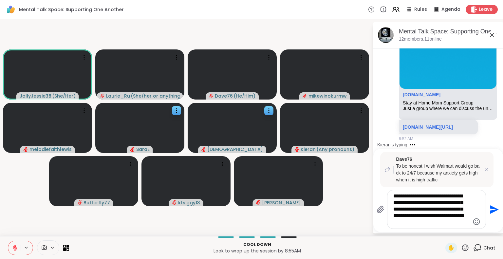
click at [492, 211] on icon "Send" at bounding box center [494, 209] width 9 height 9
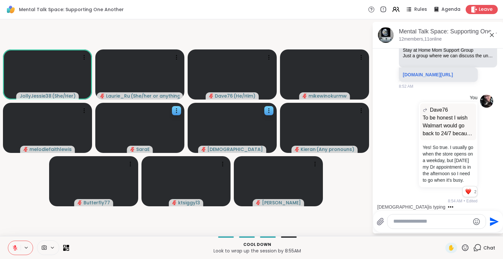
scroll to position [6916, 0]
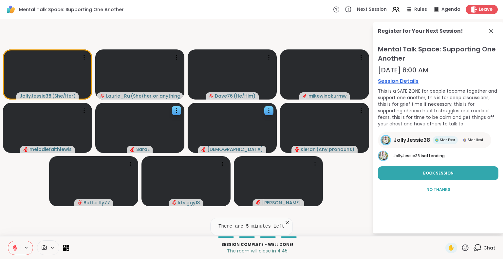
click at [284, 224] on icon at bounding box center [287, 222] width 7 height 7
click at [461, 247] on icon at bounding box center [465, 248] width 8 height 8
click at [443, 229] on span "❤️" at bounding box center [446, 231] width 7 height 8
click at [461, 248] on icon at bounding box center [465, 248] width 8 height 8
click at [474, 248] on icon at bounding box center [477, 248] width 8 height 8
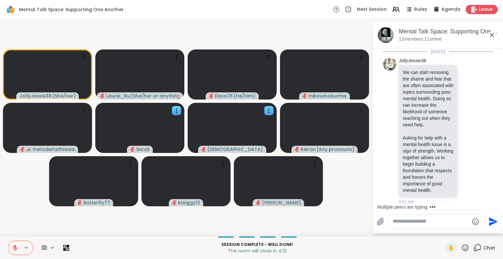
scroll to position [6983, 0]
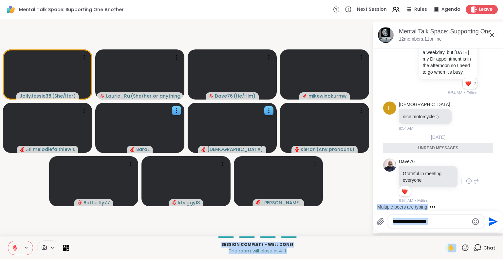
drag, startPoint x: 474, startPoint y: 248, endPoint x: 470, endPoint y: 200, distance: 48.3
click at [470, 200] on div "Mental Talk Space: Supporting One Another Next Session Rules Agenda Leave Jolly…" at bounding box center [251, 129] width 503 height 259
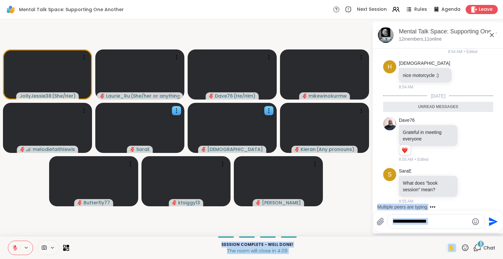
click at [362, 205] on video-player-container "JollyJessie38 ( She/Her ) Laurie_Ru ( She/her or anything else ) Dave76 ( He/Hi…" at bounding box center [186, 127] width 364 height 211
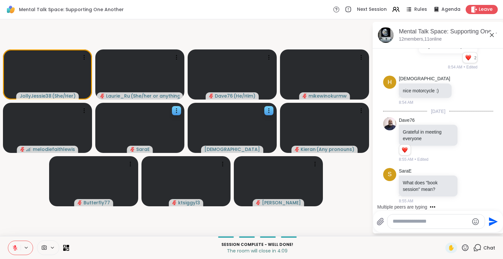
scroll to position [7008, 0]
click at [466, 139] on icon at bounding box center [469, 139] width 6 height 7
click at [466, 129] on div "Select Reaction: Heart" at bounding box center [469, 129] width 6 height 6
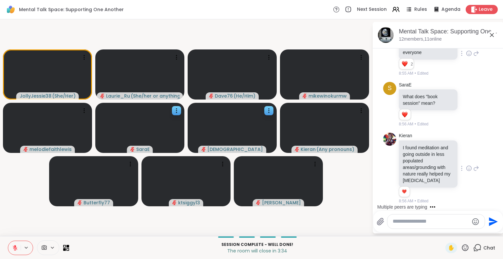
scroll to position [7095, 0]
click at [466, 169] on icon at bounding box center [469, 168] width 6 height 7
click at [466, 157] on div "Select Reaction: Heart" at bounding box center [469, 158] width 6 height 6
click at [401, 220] on textarea "Type your message" at bounding box center [430, 221] width 76 height 7
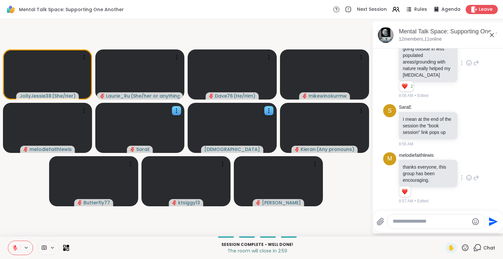
scroll to position [7200, 0]
click at [466, 181] on icon at bounding box center [469, 177] width 6 height 7
click at [466, 165] on div "Select Reaction: Heart" at bounding box center [469, 167] width 6 height 6
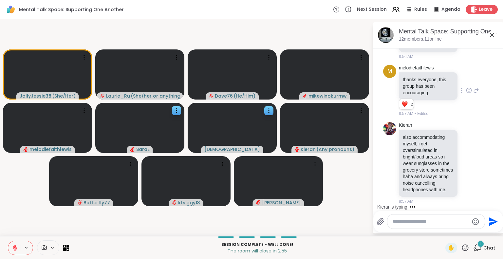
scroll to position [7293, 0]
click at [15, 248] on icon at bounding box center [15, 248] width 6 height 6
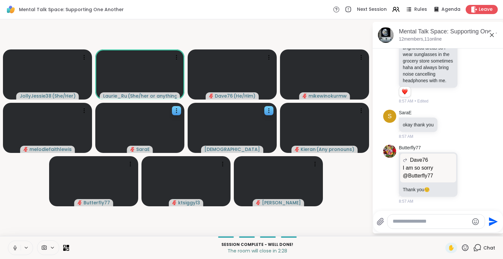
scroll to position [7402, 0]
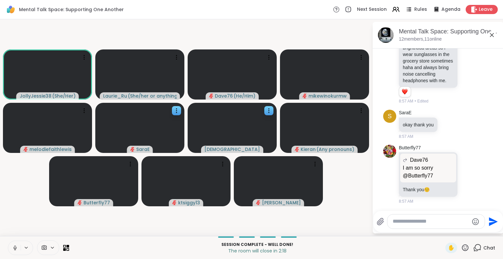
click at [14, 249] on icon at bounding box center [14, 248] width 3 height 2
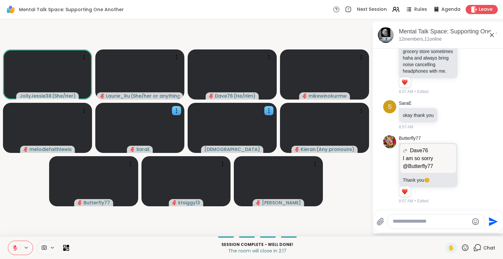
scroll to position [7412, 0]
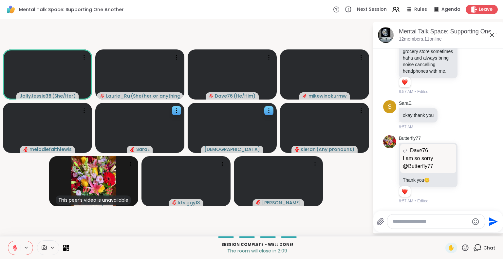
click at [361, 209] on video-player-container "JollyJessie38 ( She/Her ) Laurie_Ru ( She/her or anything else ) Dave76 ( He/Hi…" at bounding box center [186, 127] width 364 height 211
click at [466, 52] on icon at bounding box center [469, 49] width 6 height 7
click at [451, 42] on div "Select Reaction: Thumbs up" at bounding box center [454, 39] width 6 height 6
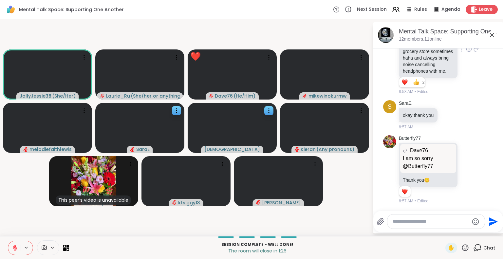
scroll to position [7412, 0]
click at [23, 212] on video-player-container "JollyJessie38 ( She/Her ) Laurie_Ru ( She/her or anything else ) Dave76 ( He/Hi…" at bounding box center [186, 127] width 364 height 211
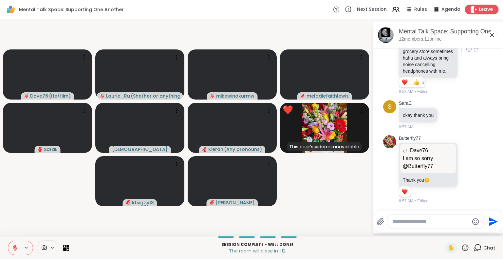
click at [479, 8] on span "Leave" at bounding box center [486, 9] width 14 height 7
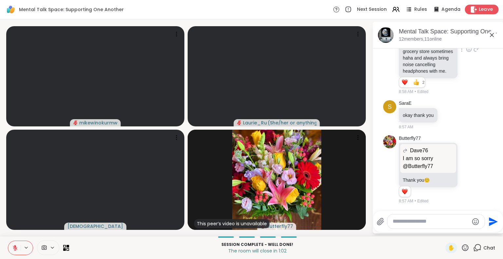
click at [479, 9] on span "Leave" at bounding box center [486, 9] width 14 height 7
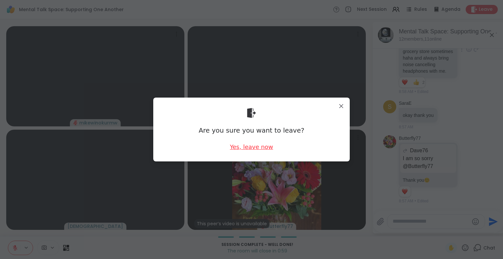
click at [259, 146] on div "Yes, leave now" at bounding box center [251, 147] width 43 height 8
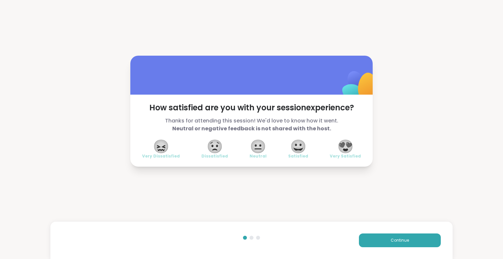
click at [344, 146] on span "😍" at bounding box center [345, 146] width 16 height 12
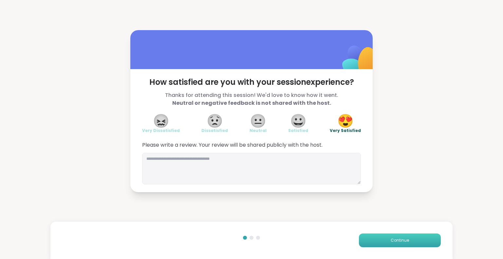
click at [391, 241] on span "Continue" at bounding box center [400, 240] width 18 height 6
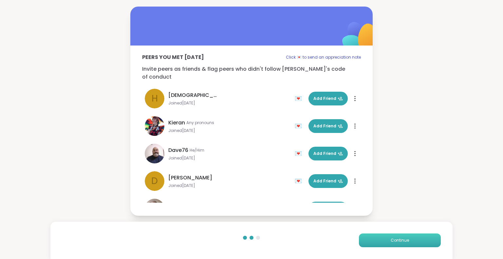
click at [391, 241] on span "Continue" at bounding box center [400, 240] width 18 height 6
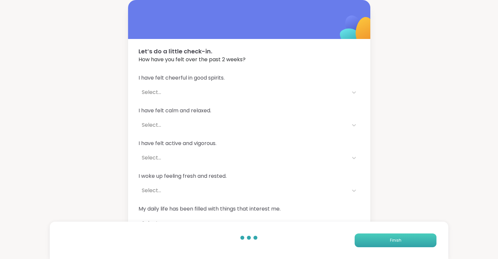
click at [391, 241] on span "Finish" at bounding box center [395, 240] width 11 height 6
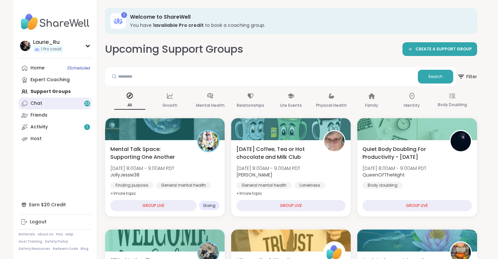
click at [65, 104] on link "Chat 33" at bounding box center [55, 104] width 73 height 12
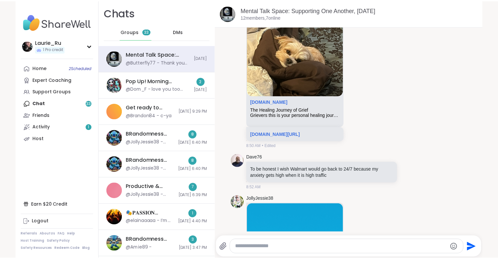
scroll to position [5508, 0]
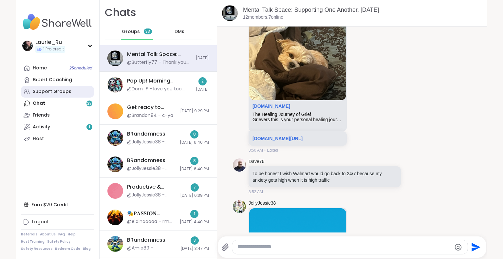
click at [48, 88] on div "Support Groups" at bounding box center [52, 91] width 39 height 7
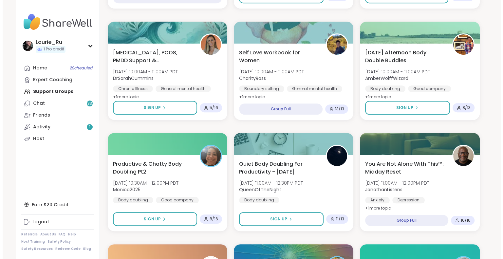
scroll to position [323, 0]
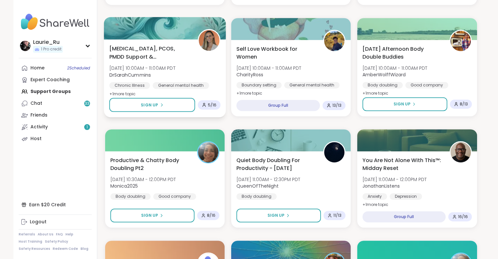
click at [155, 56] on span "Endometriosis, PCOS, PMDD Support & Empowerment" at bounding box center [149, 53] width 81 height 16
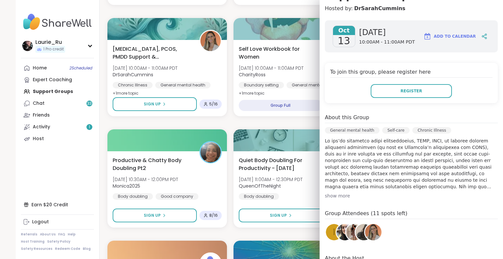
scroll to position [122, 0]
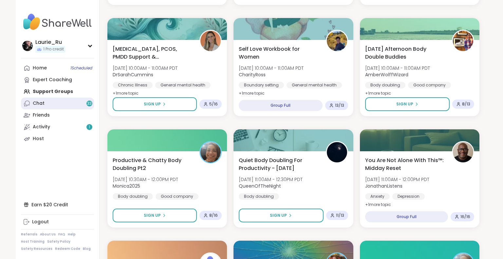
click at [56, 105] on link "Chat 33" at bounding box center [57, 104] width 73 height 12
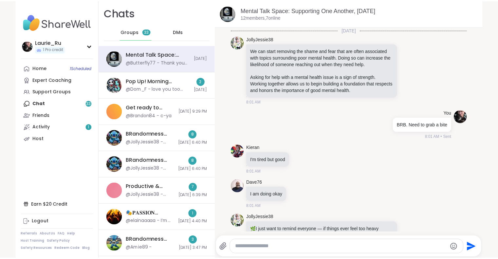
scroll to position [6241, 0]
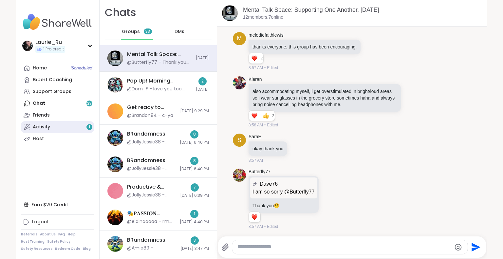
click at [41, 127] on div "Activity 1" at bounding box center [41, 127] width 17 height 7
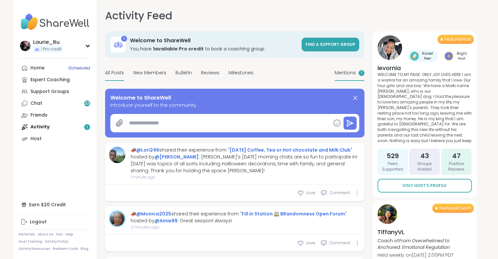
click at [355, 73] on span "Mentions" at bounding box center [345, 72] width 21 height 7
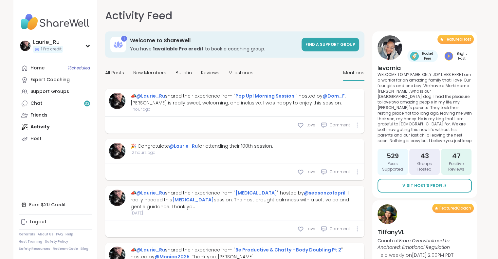
click at [43, 126] on div "Home 1 Scheduled Expert Coaching Support Groups Chat 33 Friends Activity Host" at bounding box center [55, 103] width 73 height 82
click at [109, 71] on span "All Posts" at bounding box center [114, 72] width 19 height 7
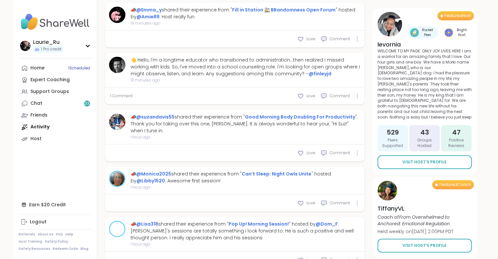
scroll to position [358, 0]
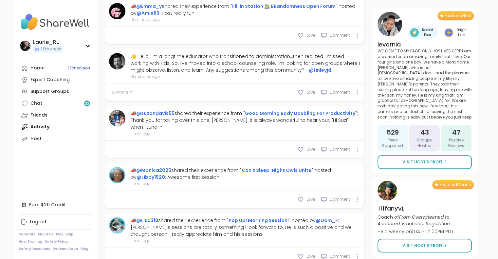
click at [117, 92] on span "1 Comment" at bounding box center [121, 92] width 22 height 6
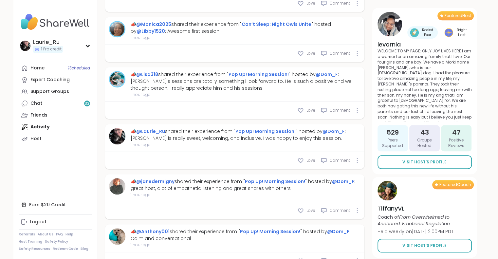
scroll to position [580, 0]
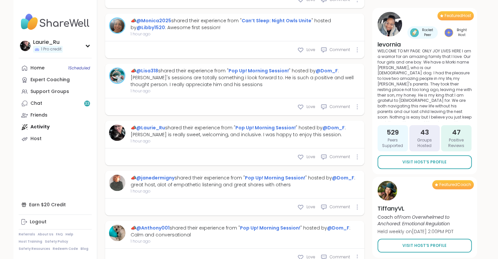
type textarea "*"
click at [327, 124] on link "@Dom_F" at bounding box center [333, 127] width 22 height 7
